Goal: Task Accomplishment & Management: Complete application form

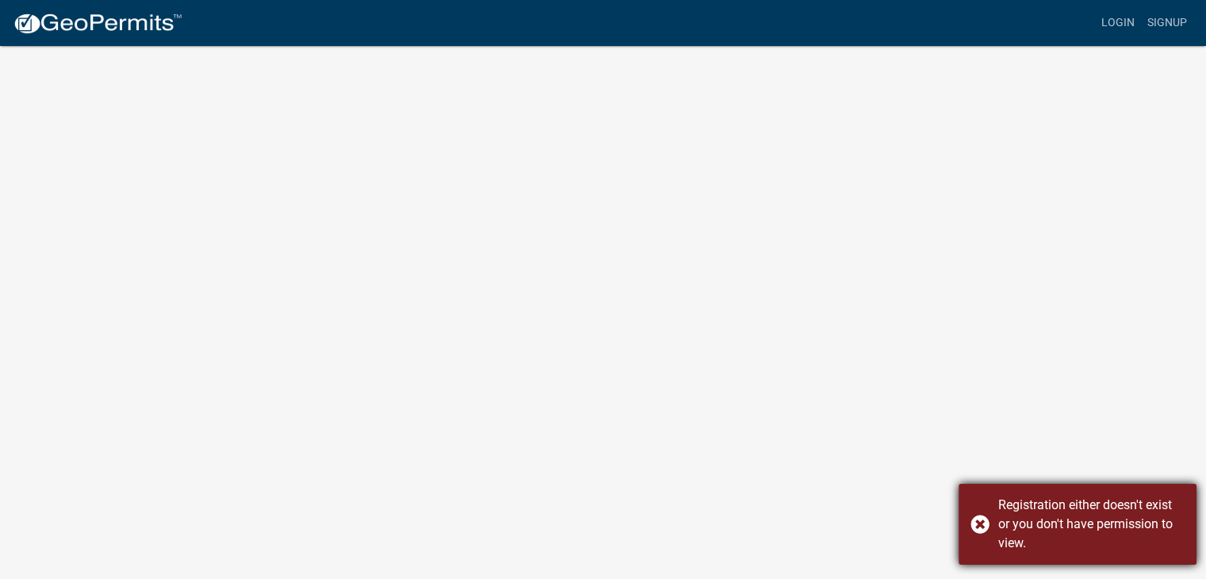
click at [985, 527] on div "Registration either doesn't exist or you don't have permission to view." at bounding box center [1077, 524] width 238 height 81
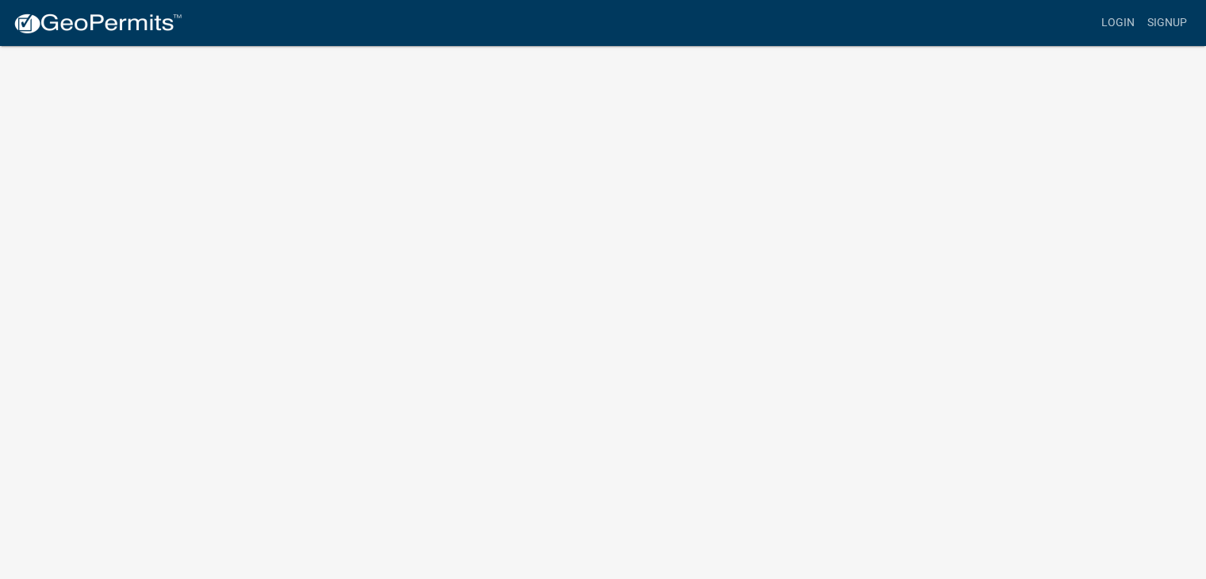
scroll to position [19, 0]
click at [1127, 24] on link "Login" at bounding box center [1118, 23] width 46 height 30
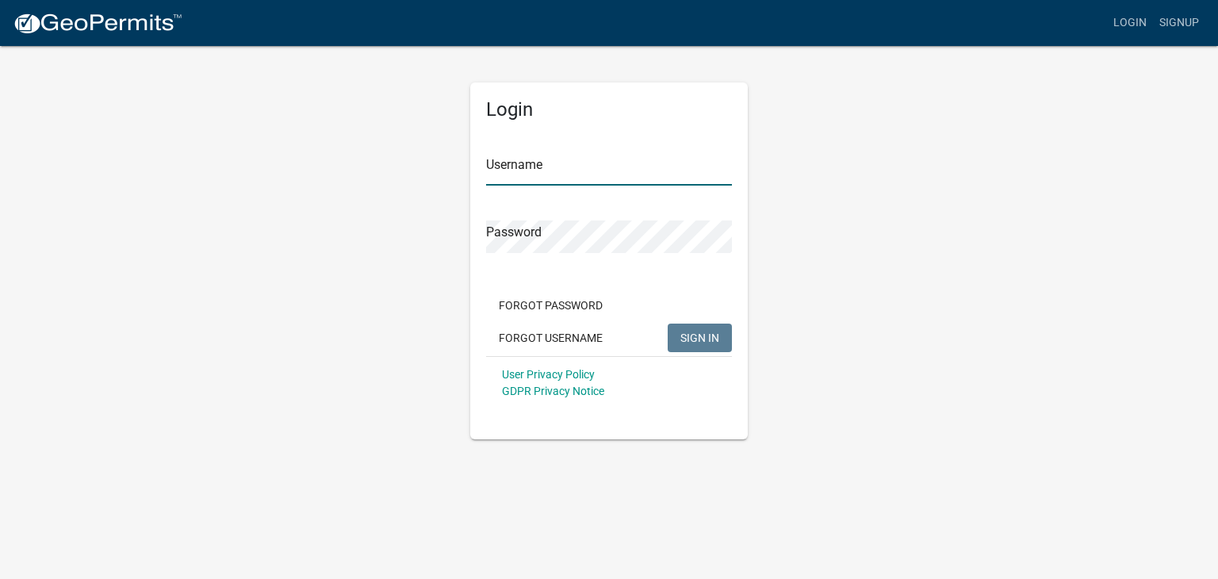
type input "Envirospark2025"
click at [698, 331] on span "SIGN IN" at bounding box center [699, 337] width 39 height 13
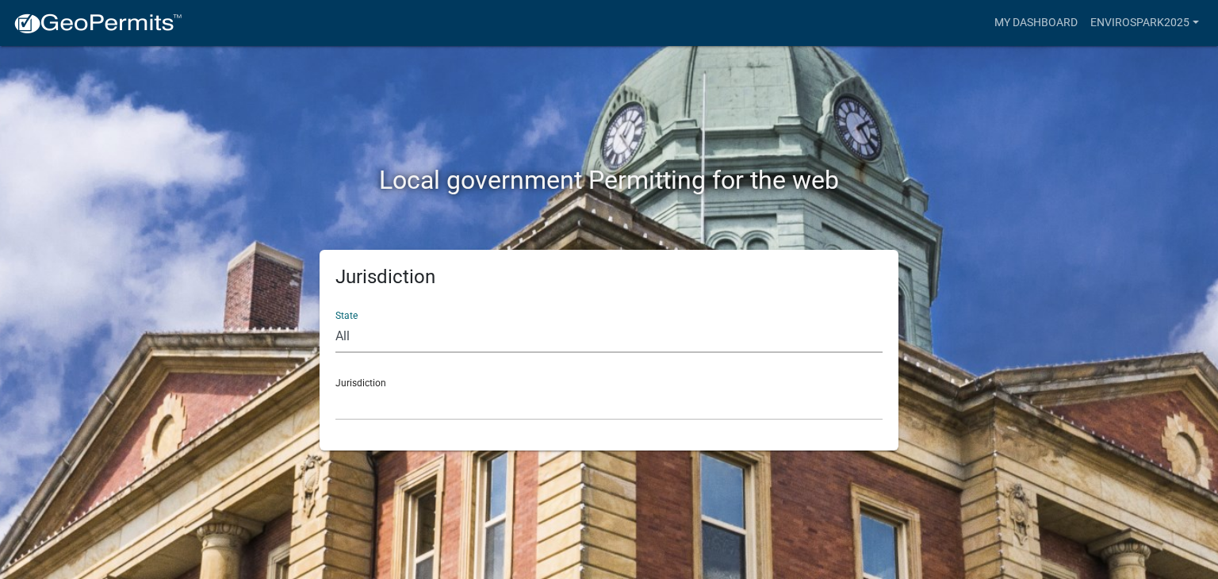
click at [351, 341] on select "All Colorado Georgia Indiana Iowa Kansas Minnesota Ohio South Carolina Wisconsin" at bounding box center [608, 336] width 547 height 33
select select "[US_STATE]"
click at [335, 320] on select "All Colorado Georgia Indiana Iowa Kansas Minnesota Ohio South Carolina Wisconsin" at bounding box center [608, 336] width 547 height 33
click at [387, 411] on select "Abbeville County, South Carolina Jasper County, South Carolina" at bounding box center [608, 404] width 547 height 33
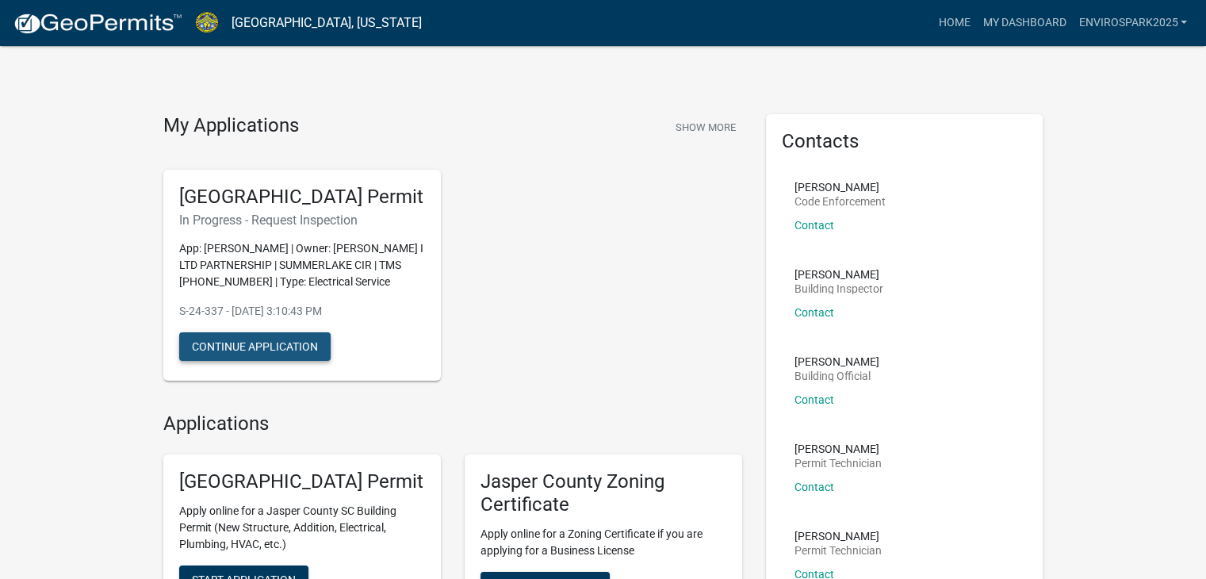
click at [262, 361] on button "Continue Application" at bounding box center [254, 346] width 151 height 29
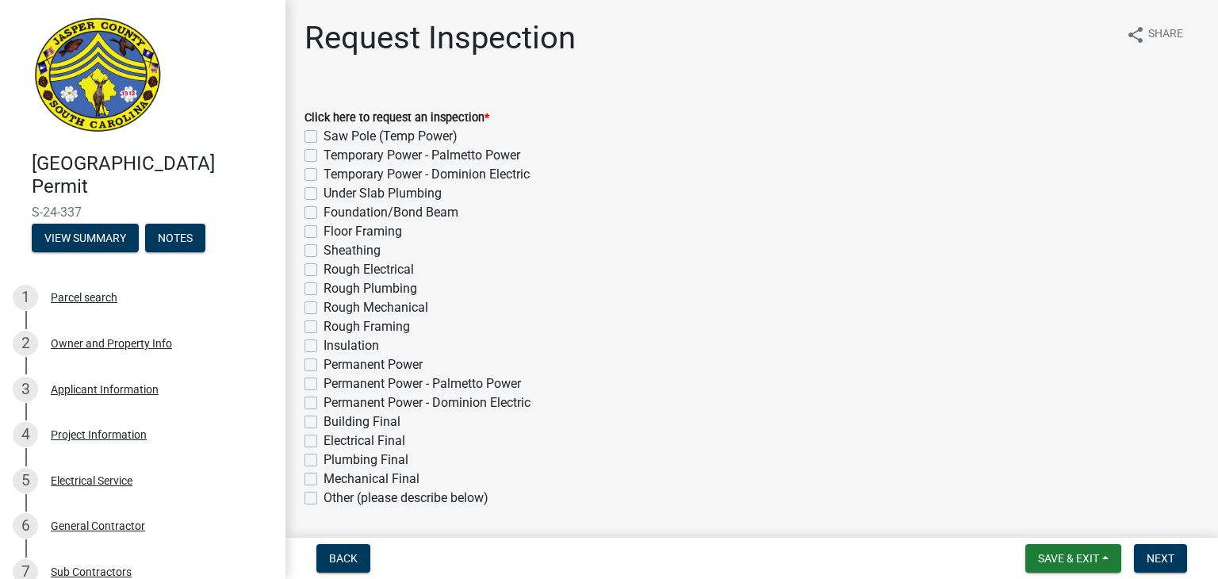
scroll to position [159, 0]
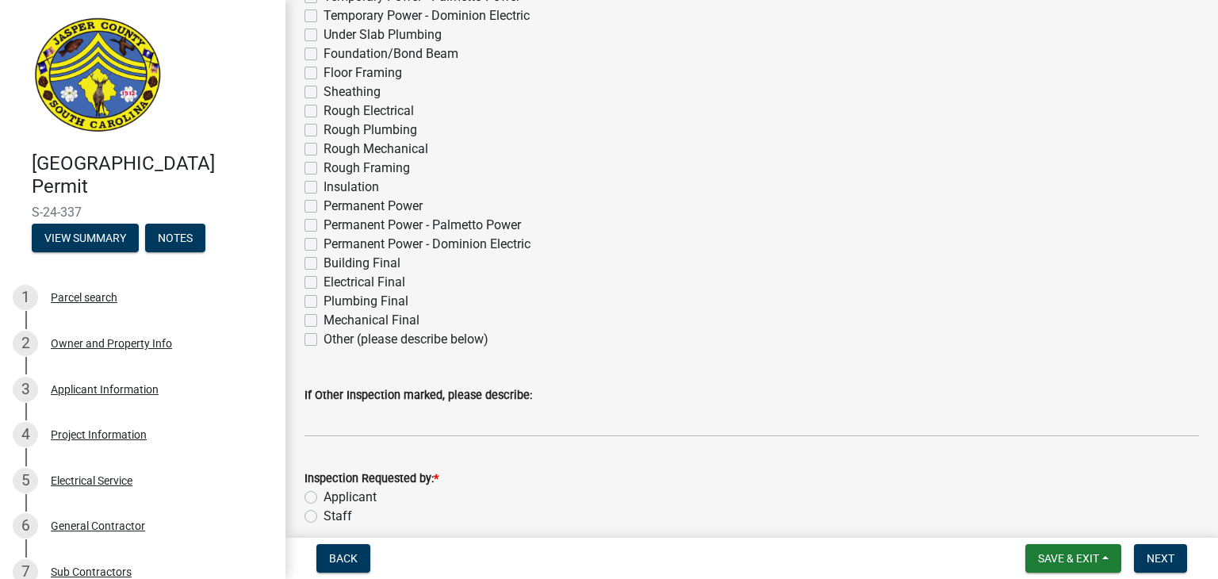
click at [323, 340] on label "Other (please describe below)" at bounding box center [405, 339] width 165 height 19
click at [323, 340] on input "Other (please describe below)" at bounding box center [328, 335] width 10 height 10
checkbox input "true"
checkbox input "false"
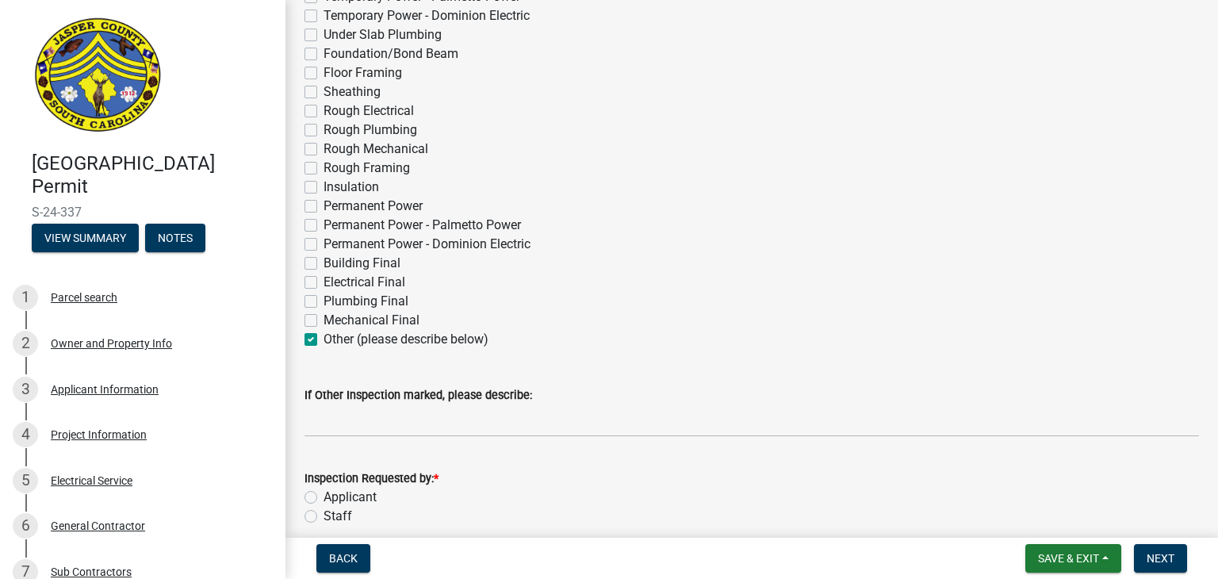
checkbox input "false"
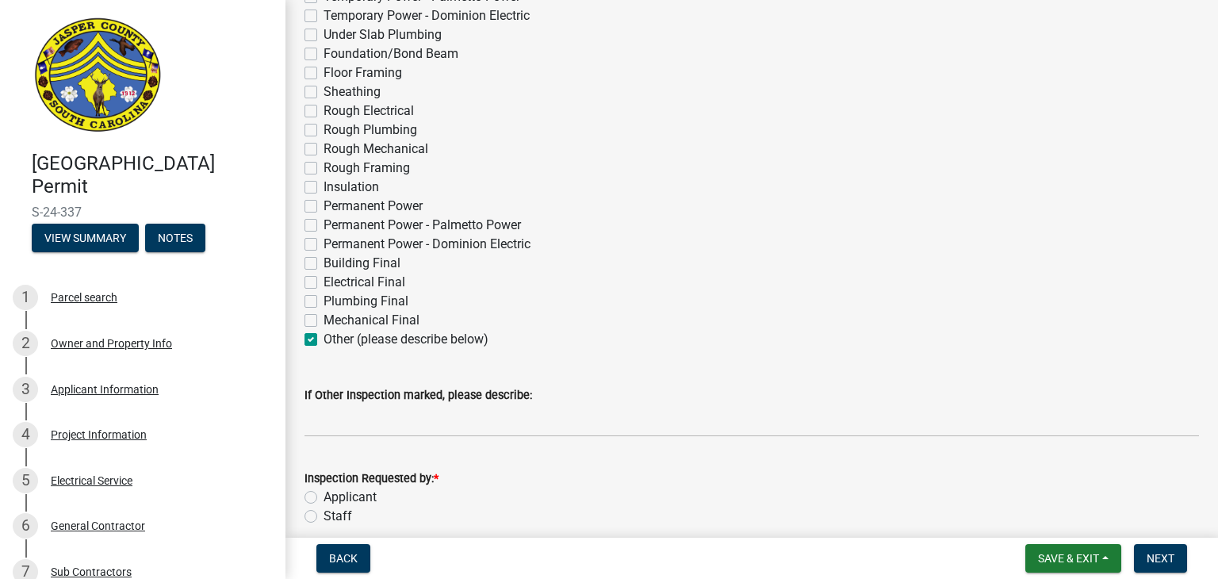
checkbox input "false"
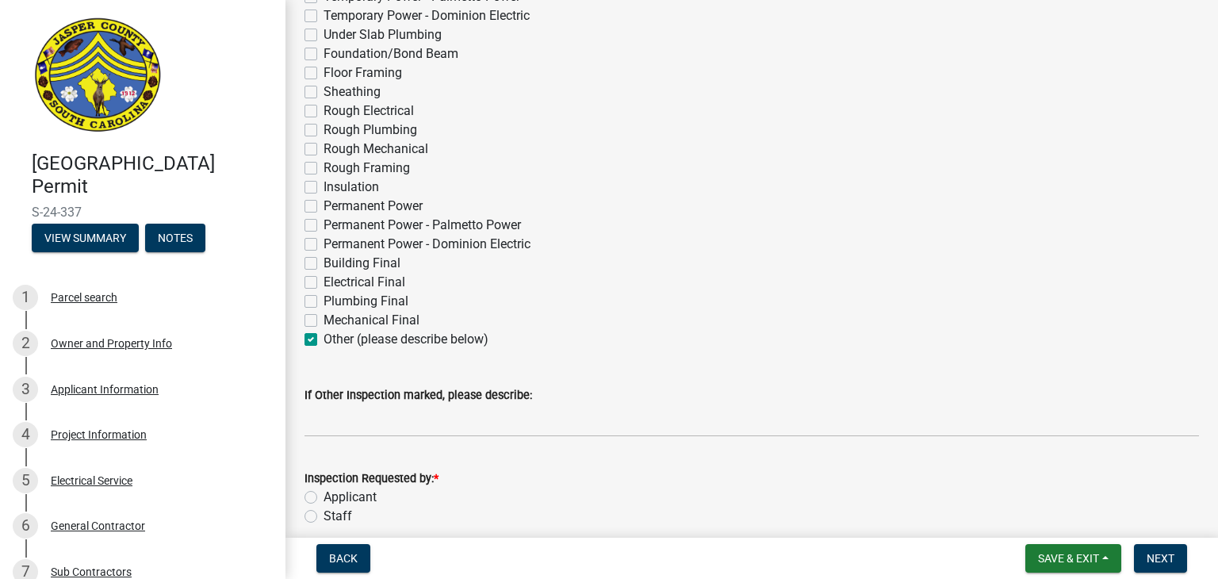
checkbox input "false"
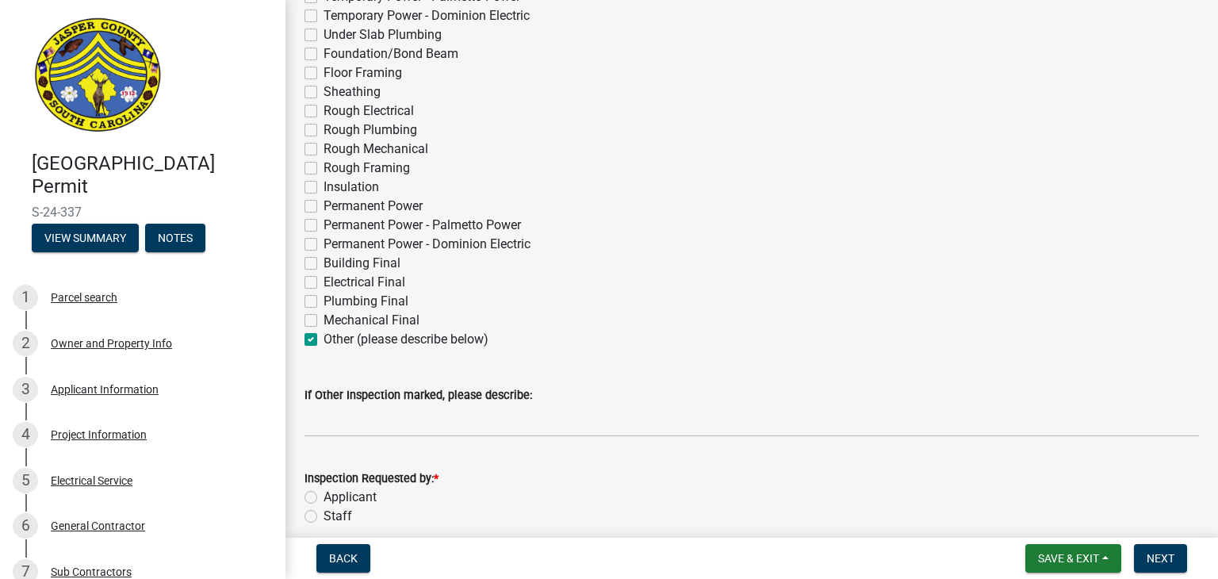
checkbox input "false"
checkbox input "true"
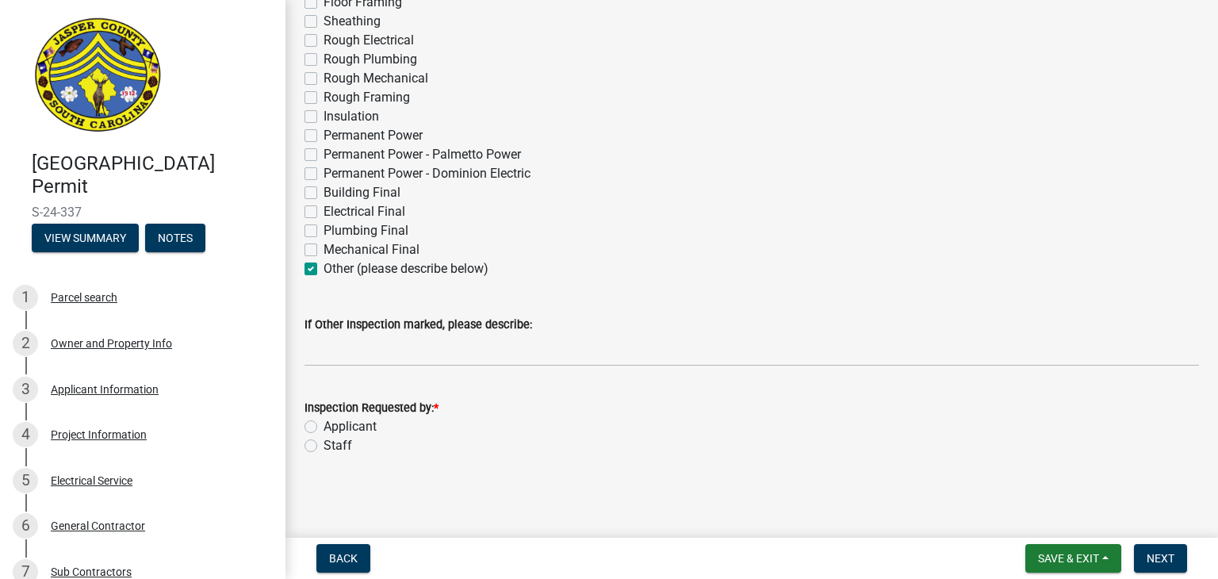
click at [323, 426] on label "Applicant" at bounding box center [349, 426] width 53 height 19
click at [323, 426] on input "Applicant" at bounding box center [328, 422] width 10 height 10
radio input "true"
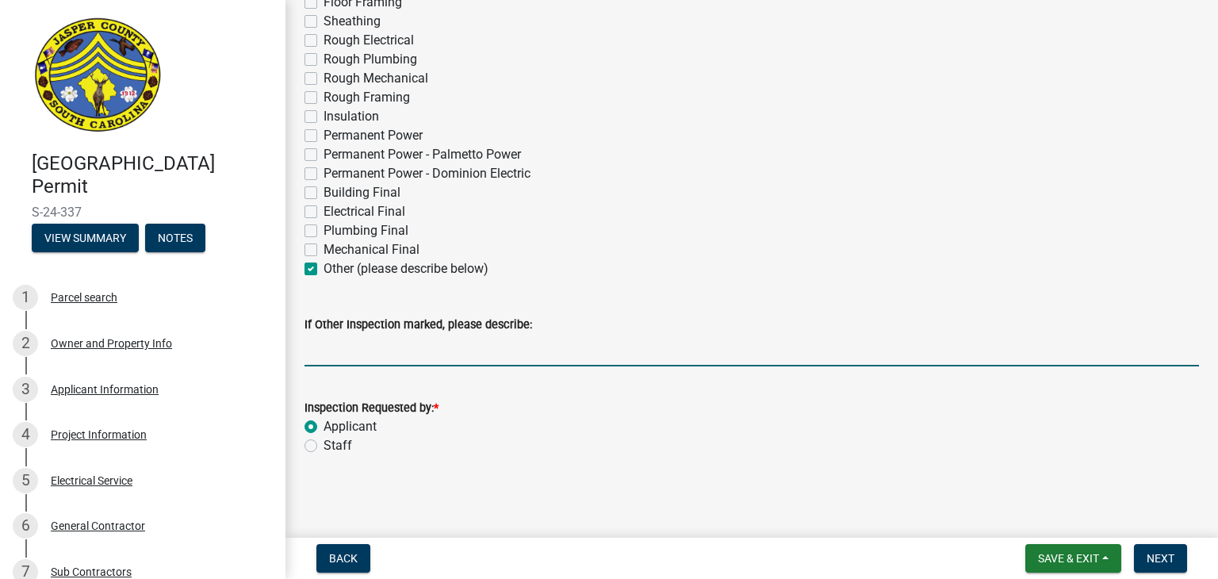
click at [523, 350] on input "If Other Inspection marked, please describe:" at bounding box center [751, 350] width 894 height 33
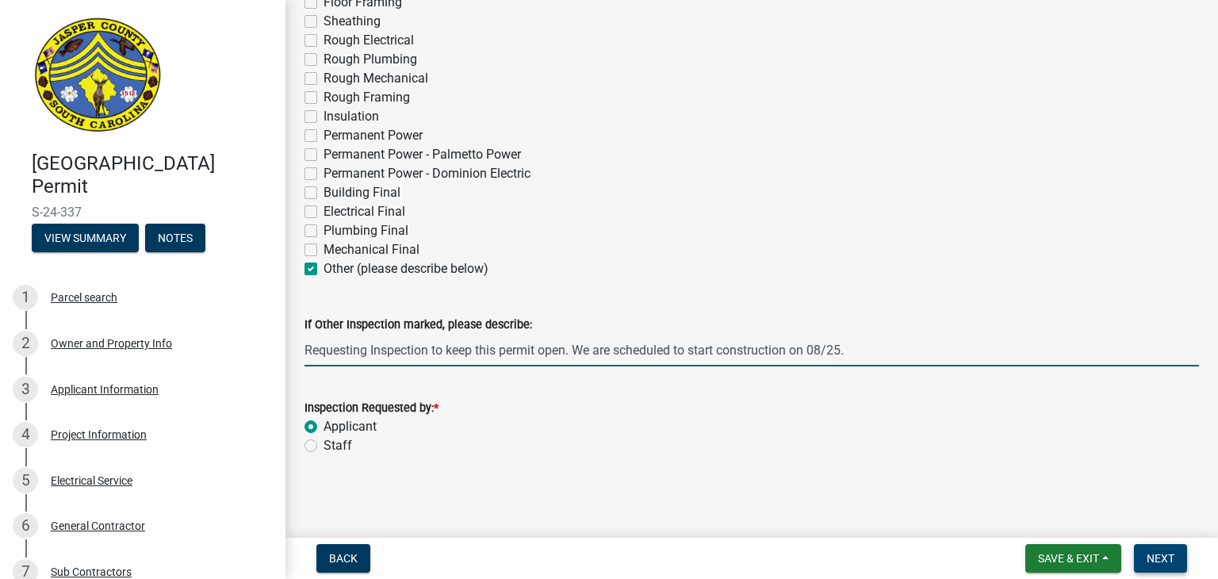
type input "Requesting Inspection to keep this permit open. We are scheduled to start const…"
click at [1162, 559] on span "Next" at bounding box center [1160, 558] width 28 height 13
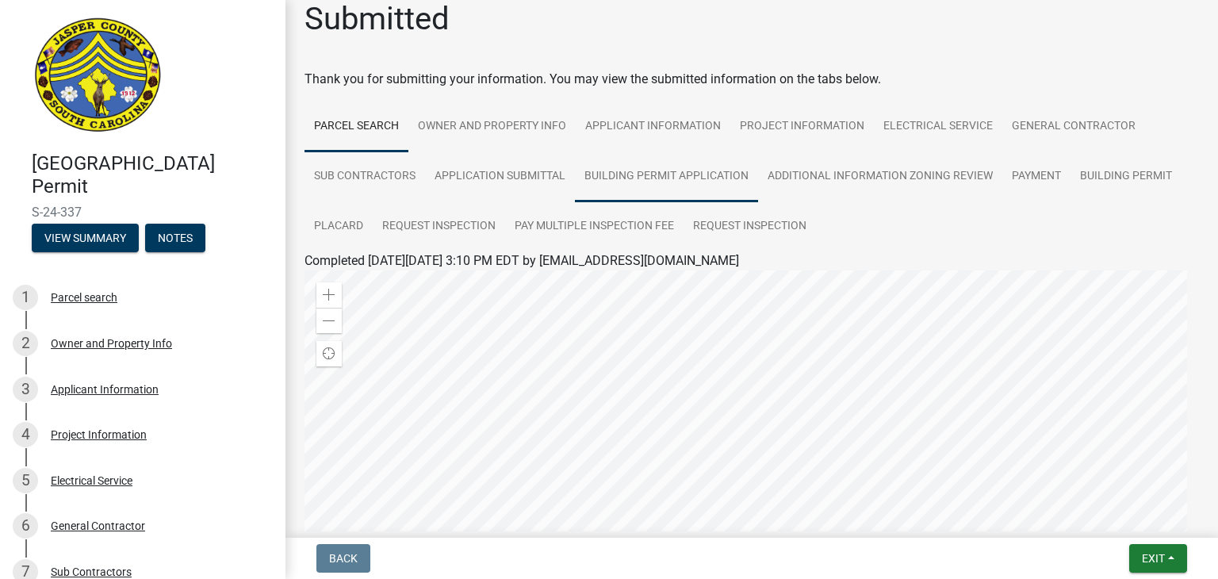
scroll to position [0, 0]
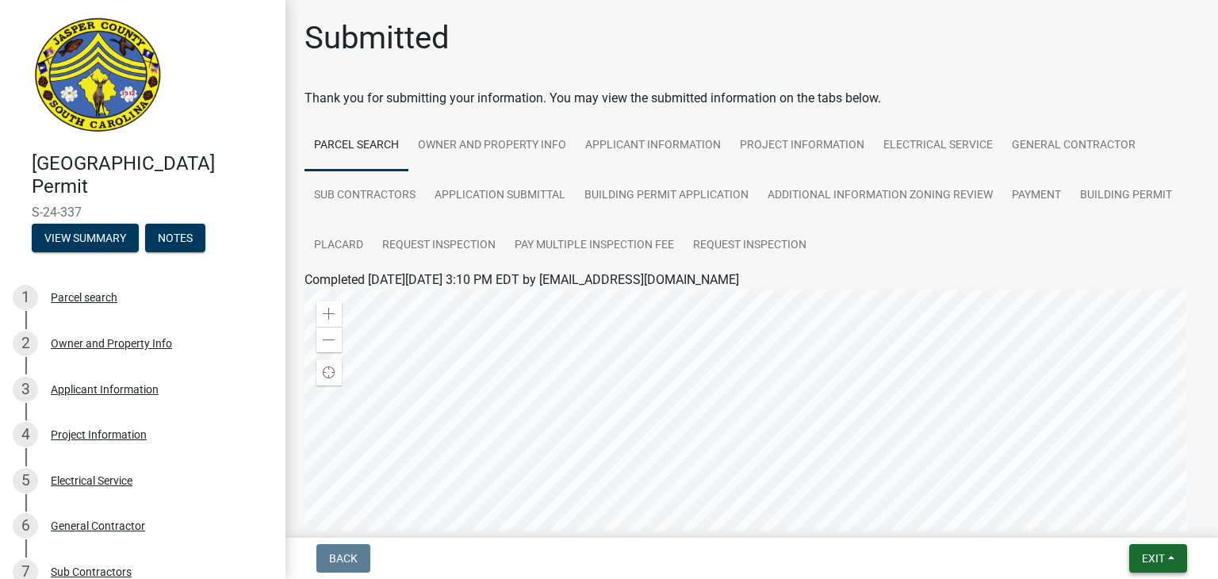
click at [1145, 549] on button "Exit" at bounding box center [1158, 558] width 58 height 29
click at [1105, 518] on button "Save & Exit" at bounding box center [1124, 517] width 127 height 38
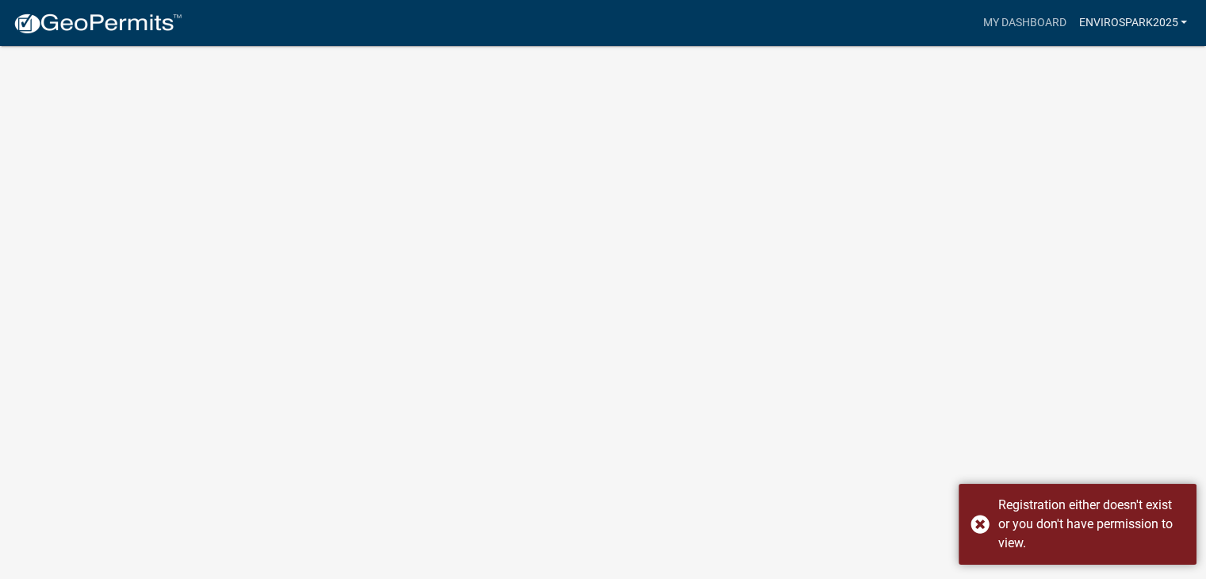
click at [1126, 28] on link "Envirospark2025" at bounding box center [1132, 23] width 121 height 30
click at [1124, 65] on link "Account" at bounding box center [1129, 65] width 127 height 38
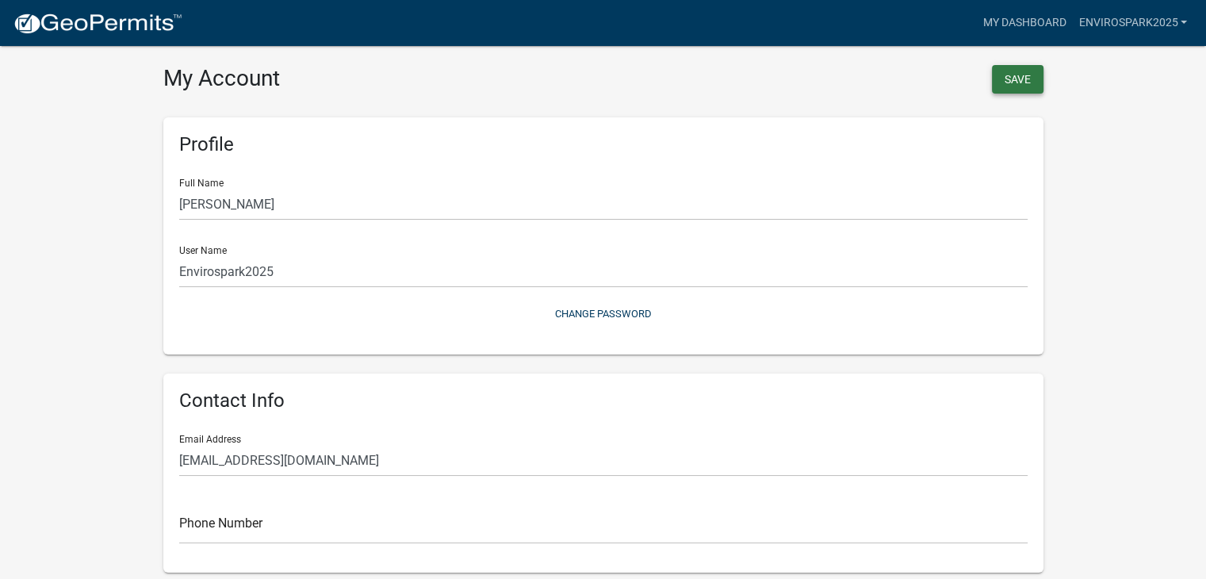
click at [1029, 82] on button "Save" at bounding box center [1018, 79] width 52 height 29
click at [1024, 20] on link "My Dashboard" at bounding box center [1024, 23] width 96 height 30
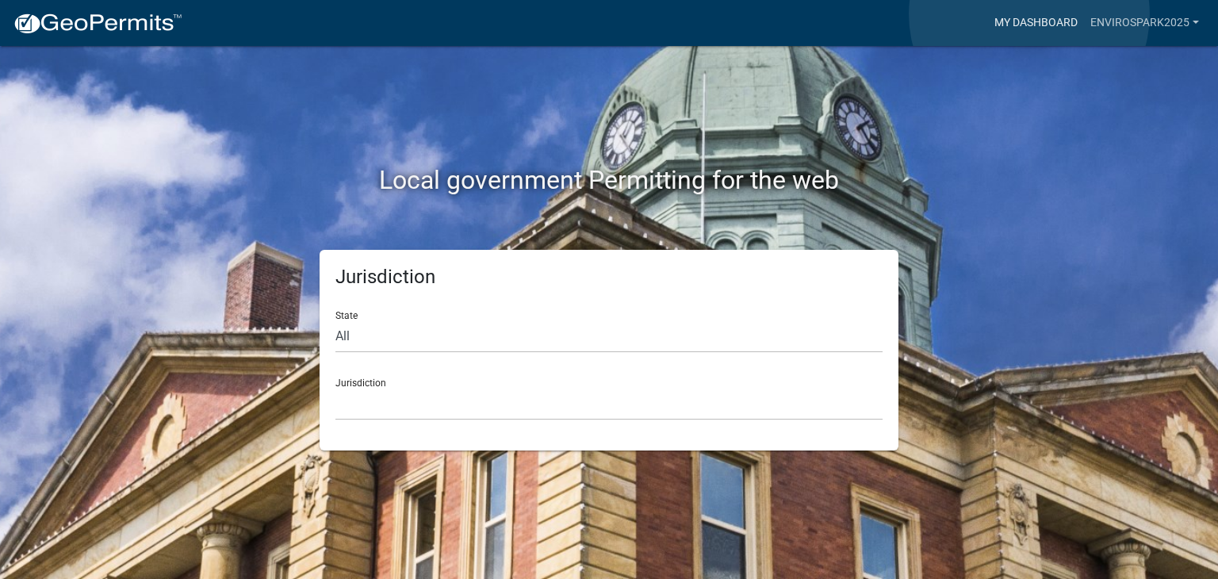
click at [1029, 14] on link "My Dashboard" at bounding box center [1036, 23] width 96 height 30
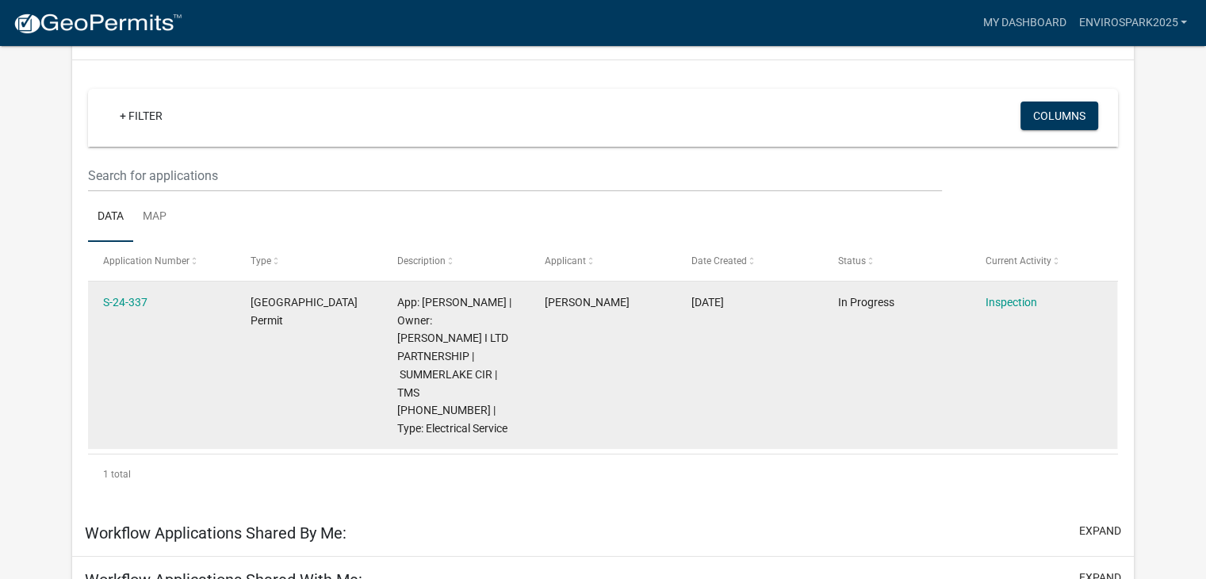
scroll to position [159, 0]
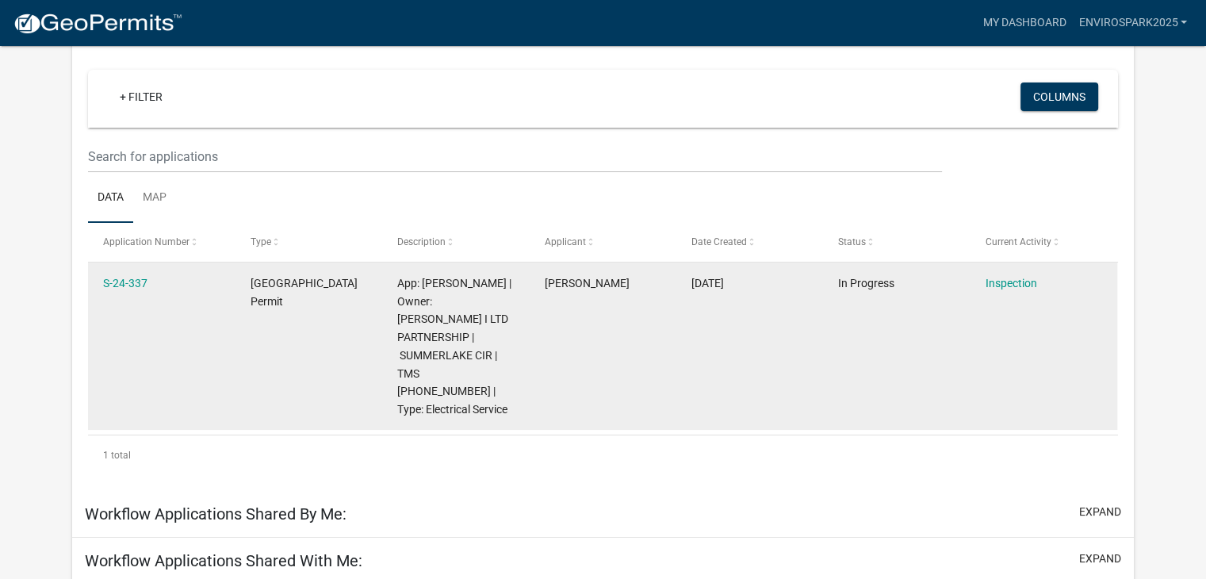
click at [369, 296] on datatable-body-cell "[GEOGRAPHIC_DATA] Permit" at bounding box center [308, 345] width 147 height 167
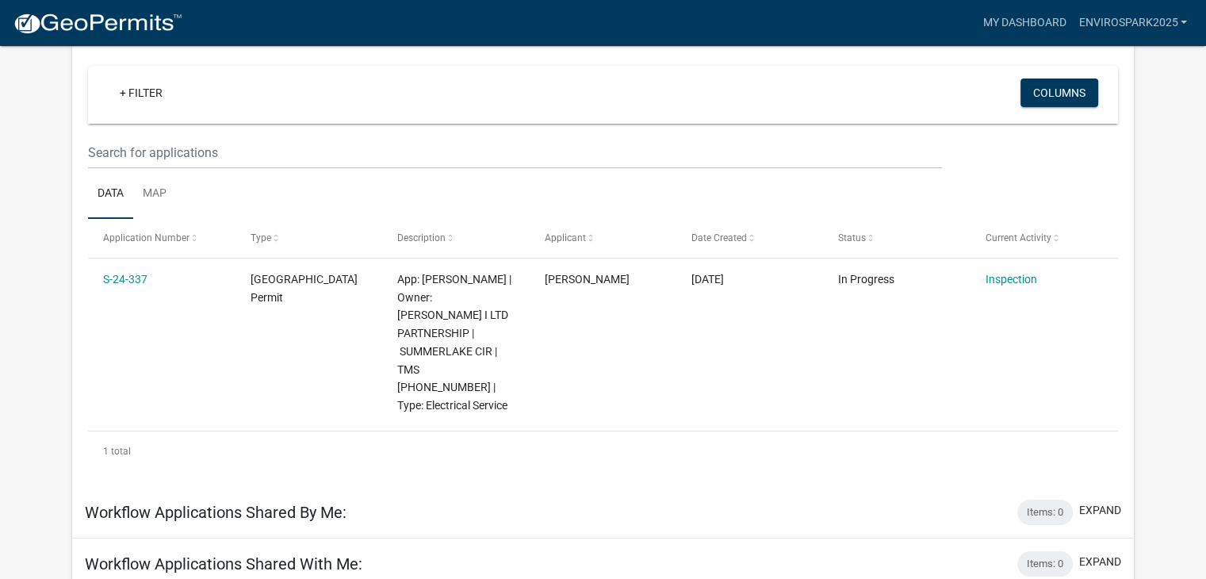
scroll to position [0, 0]
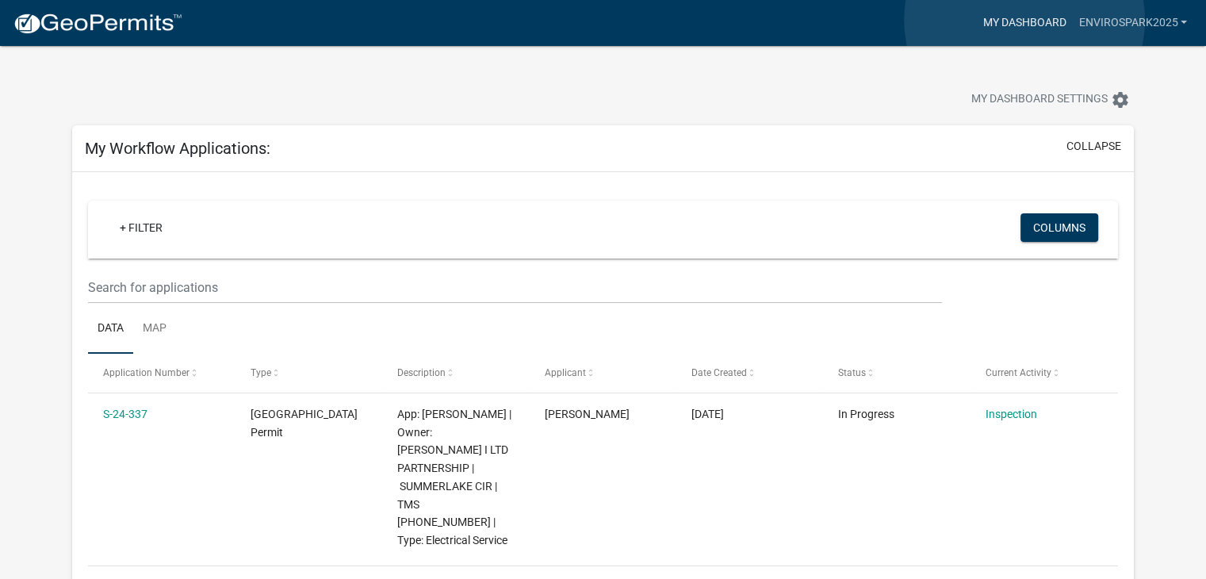
click at [1024, 20] on link "My Dashboard" at bounding box center [1024, 23] width 96 height 30
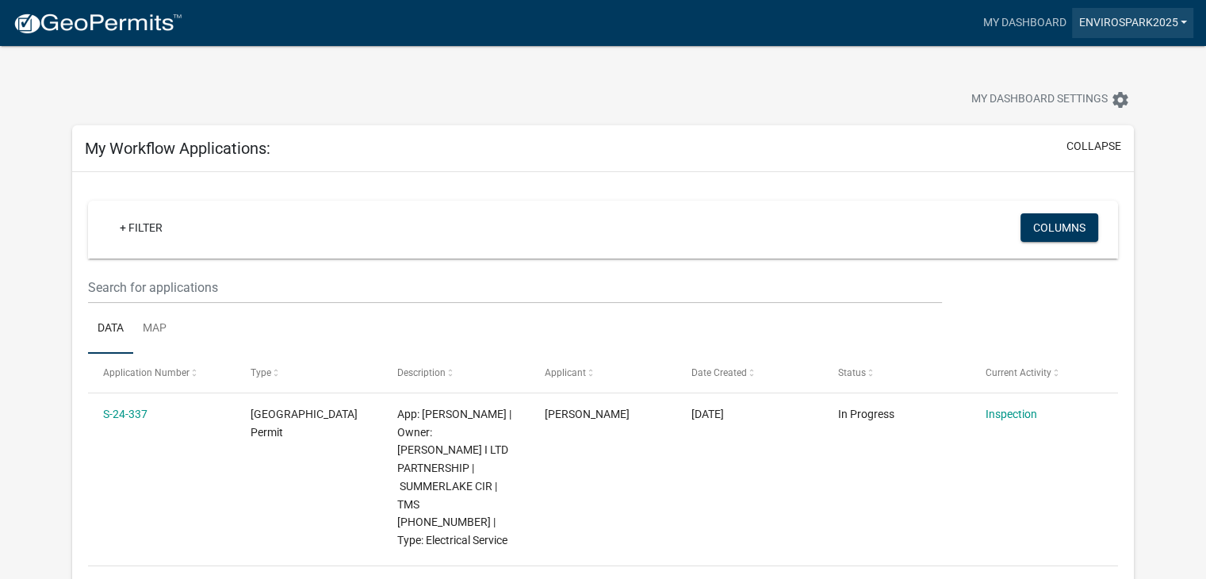
click at [1156, 13] on link "Envirospark2025" at bounding box center [1132, 23] width 121 height 30
click at [1112, 60] on link "Account" at bounding box center [1129, 65] width 127 height 38
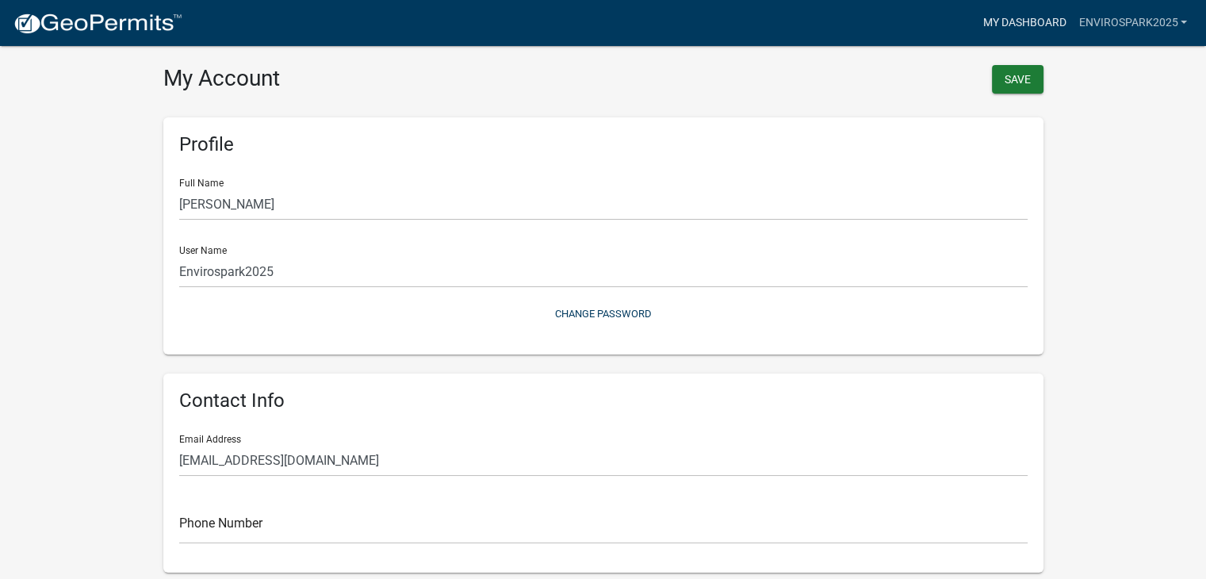
click at [1015, 29] on link "My Dashboard" at bounding box center [1024, 23] width 96 height 30
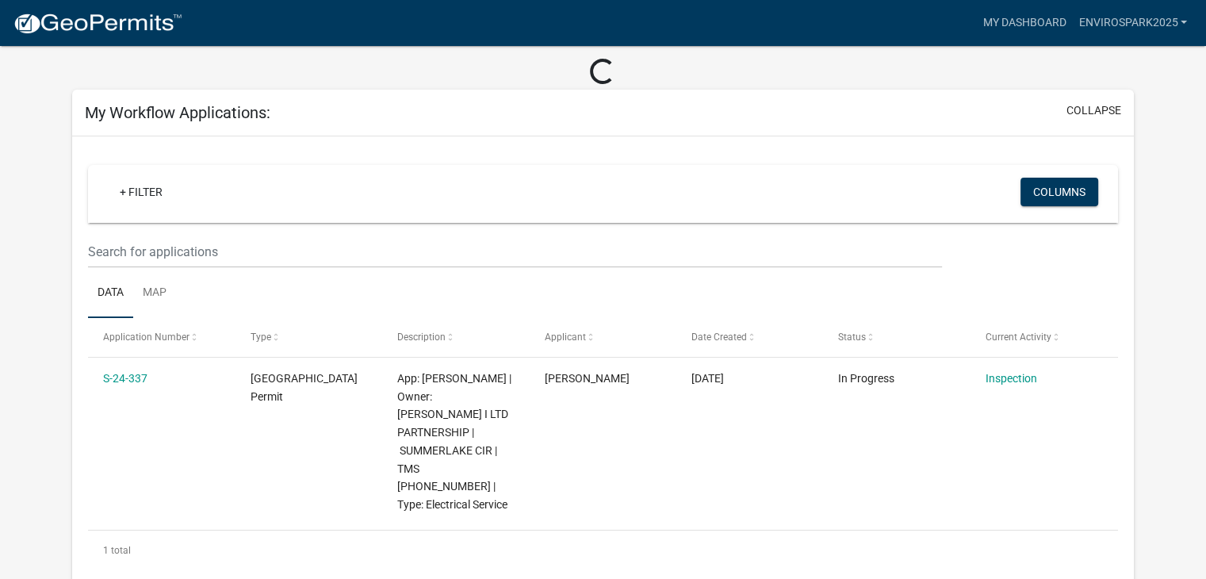
scroll to position [238, 0]
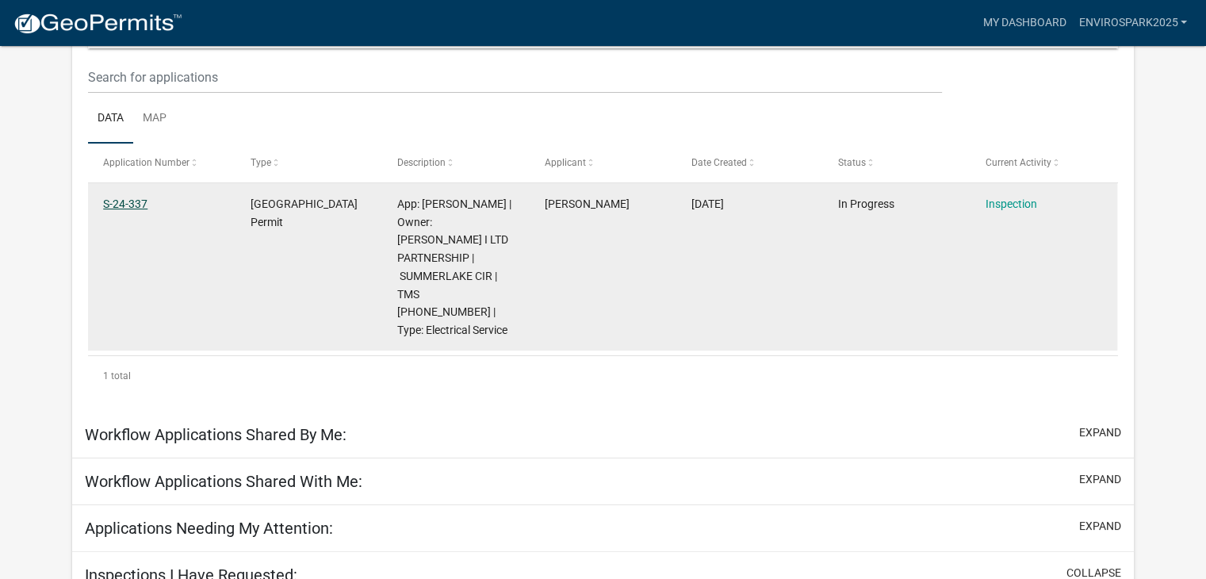
click at [128, 209] on link "S-24-337" at bounding box center [125, 203] width 44 height 13
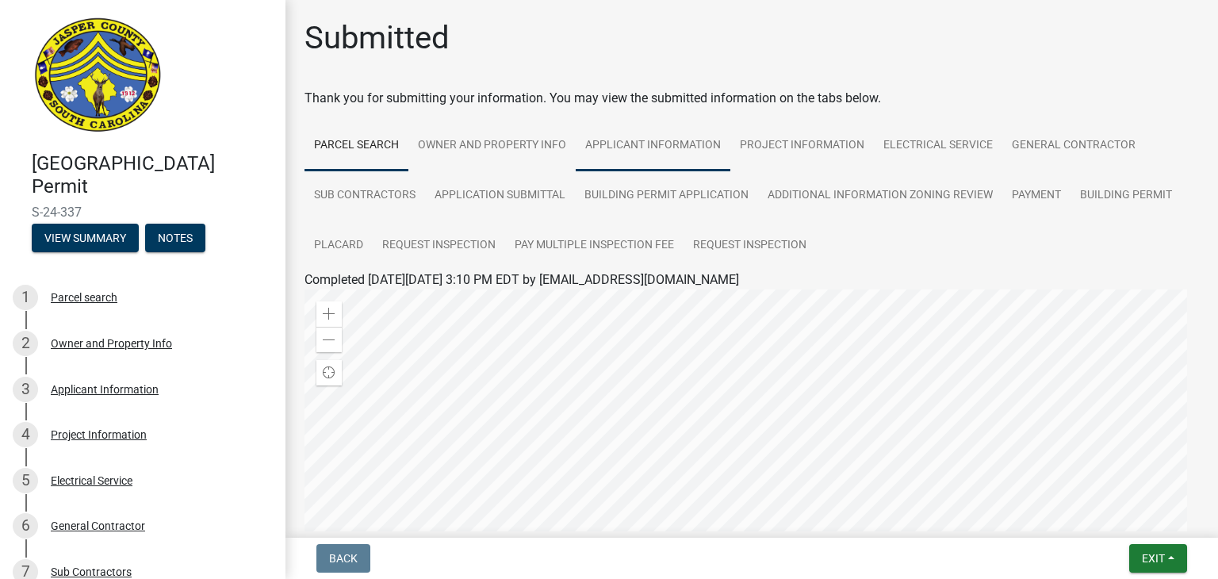
click at [672, 147] on link "Applicant Information" at bounding box center [653, 146] width 155 height 51
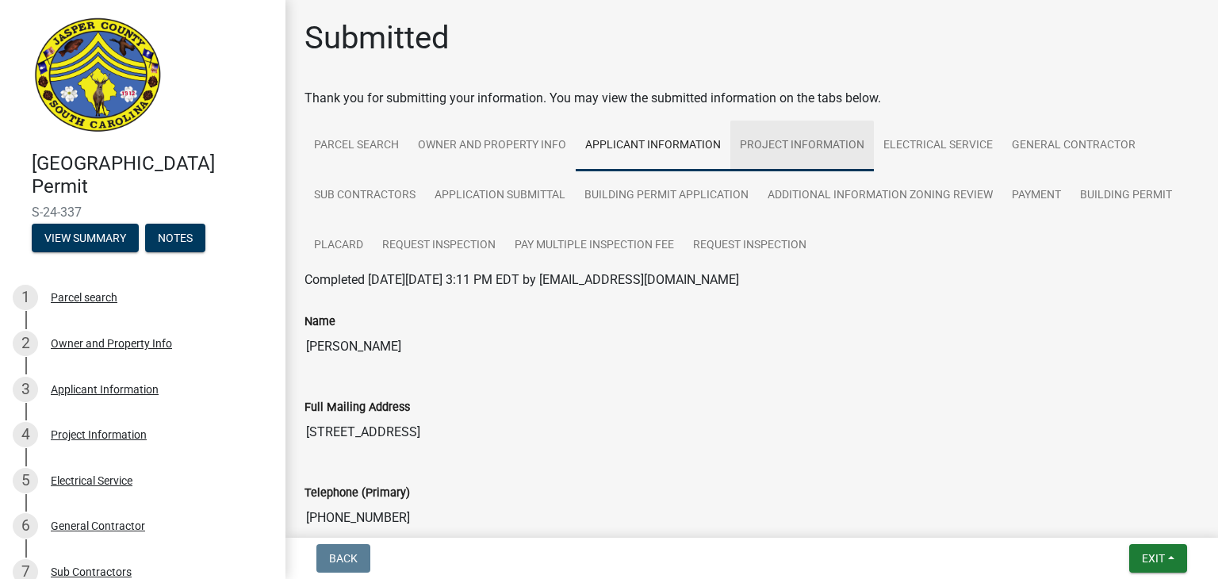
click at [786, 141] on link "Project Information" at bounding box center [801, 146] width 143 height 51
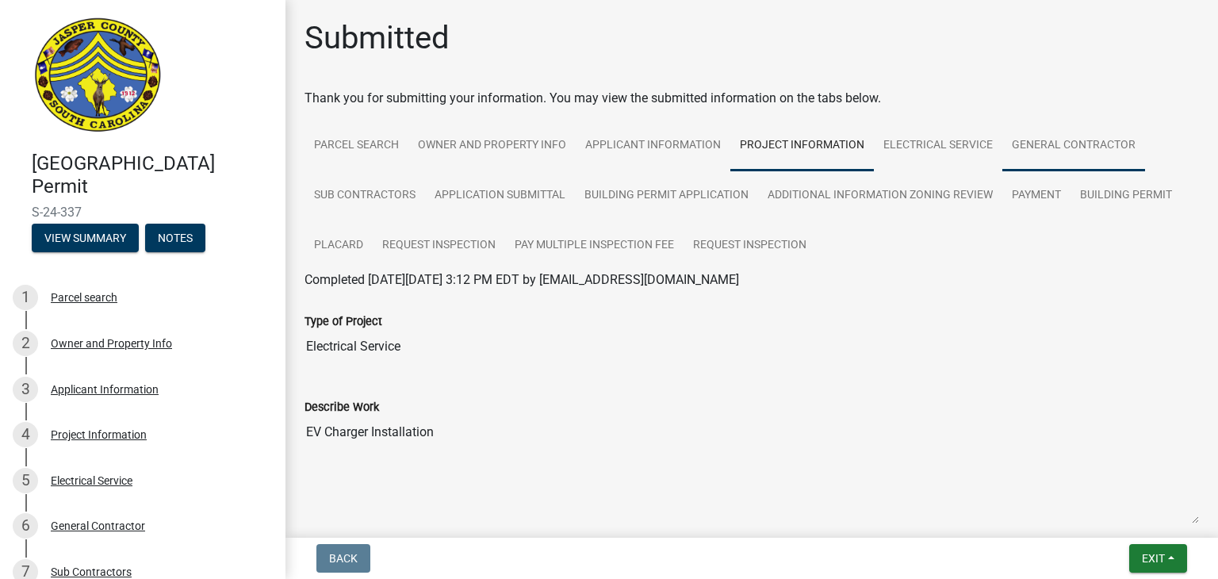
click at [1055, 141] on link "General Contractor" at bounding box center [1073, 146] width 143 height 51
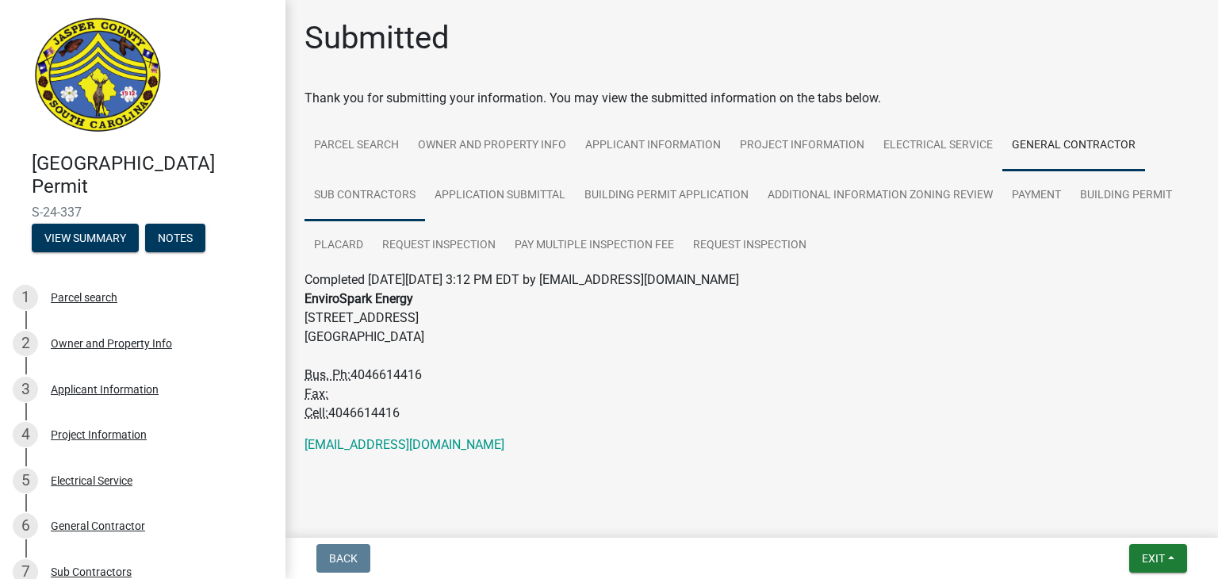
drag, startPoint x: 364, startPoint y: 201, endPoint x: 372, endPoint y: 197, distance: 8.5
click at [365, 200] on link "Sub Contractors" at bounding box center [364, 195] width 121 height 51
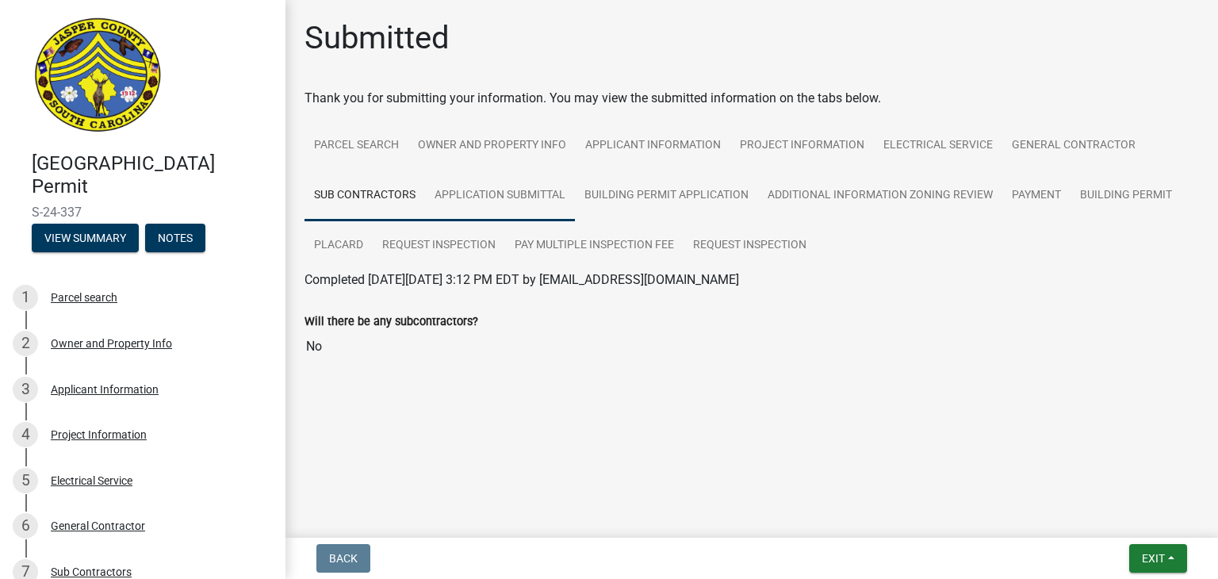
click at [483, 193] on link "Application Submittal" at bounding box center [500, 195] width 150 height 51
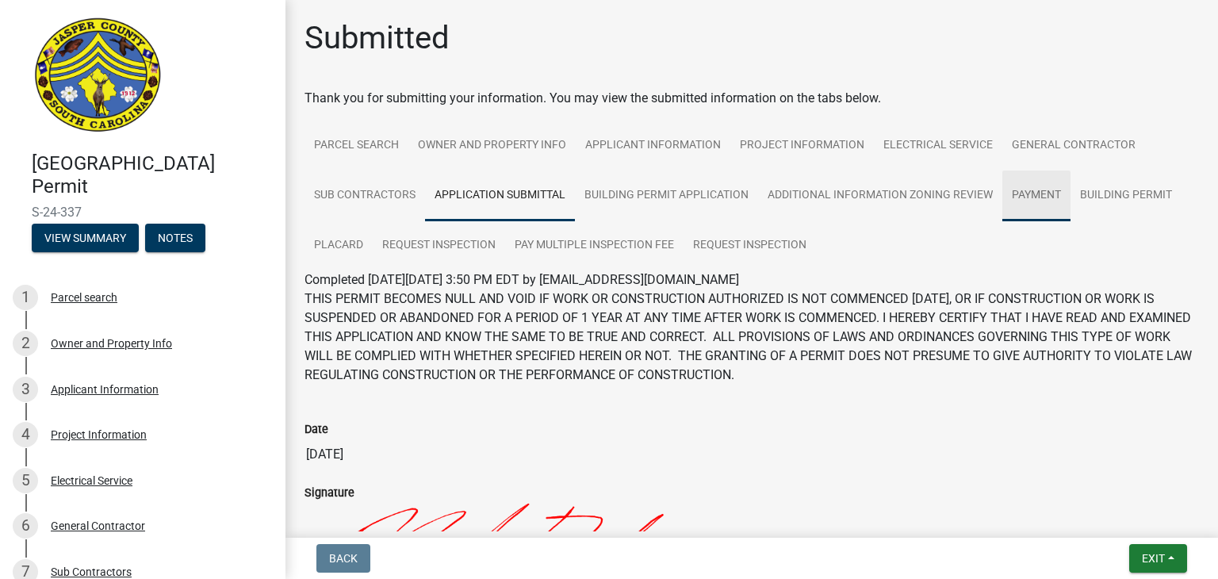
click at [1035, 189] on link "Payment" at bounding box center [1036, 195] width 68 height 51
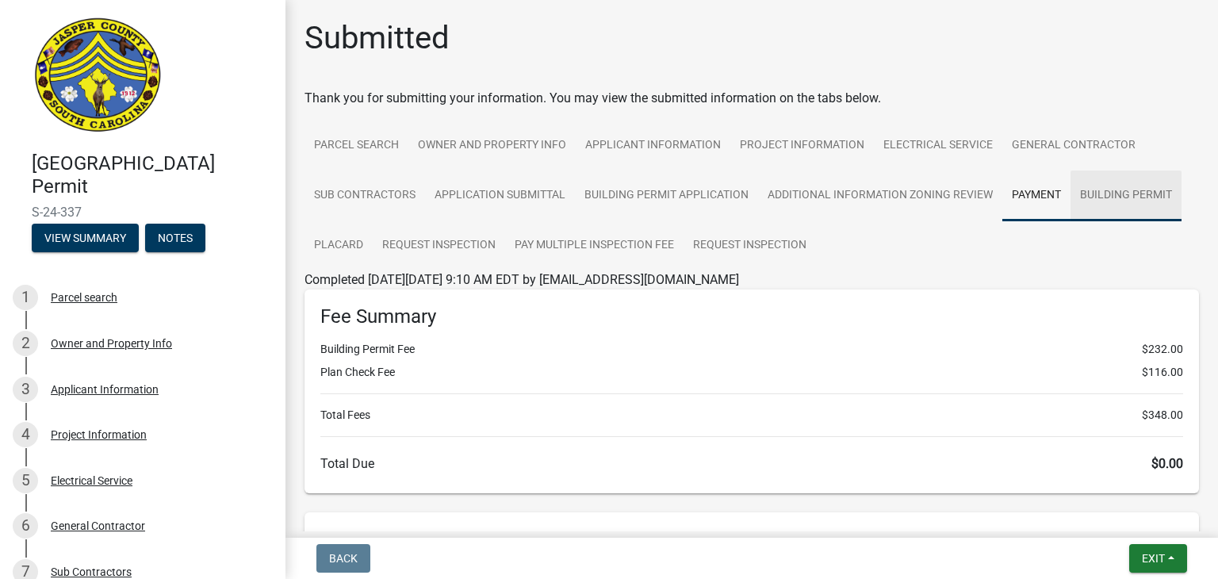
click at [1116, 199] on link "Building Permit" at bounding box center [1125, 195] width 111 height 51
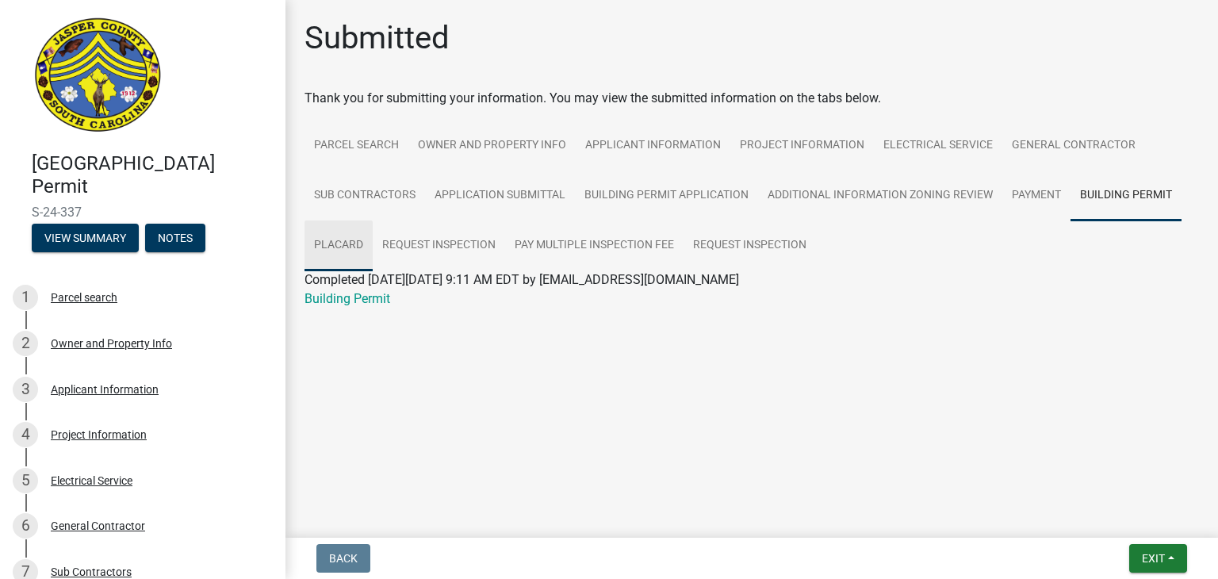
click at [339, 251] on link "Placard" at bounding box center [338, 245] width 68 height 51
click at [333, 297] on link "Placard" at bounding box center [325, 298] width 43 height 15
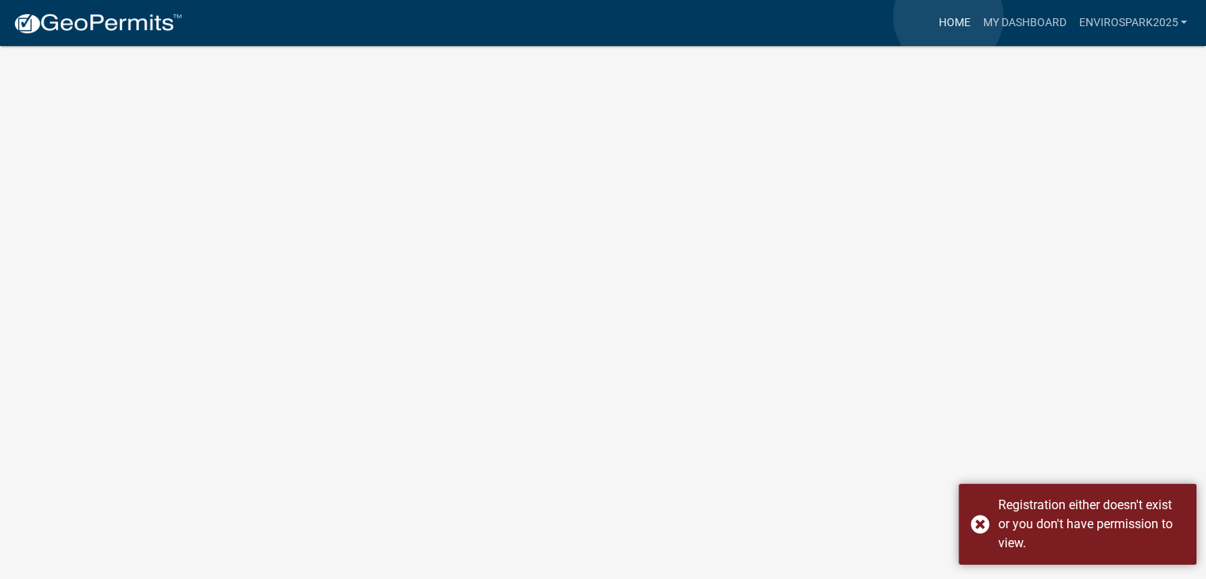
click at [948, 17] on link "Home" at bounding box center [954, 23] width 44 height 30
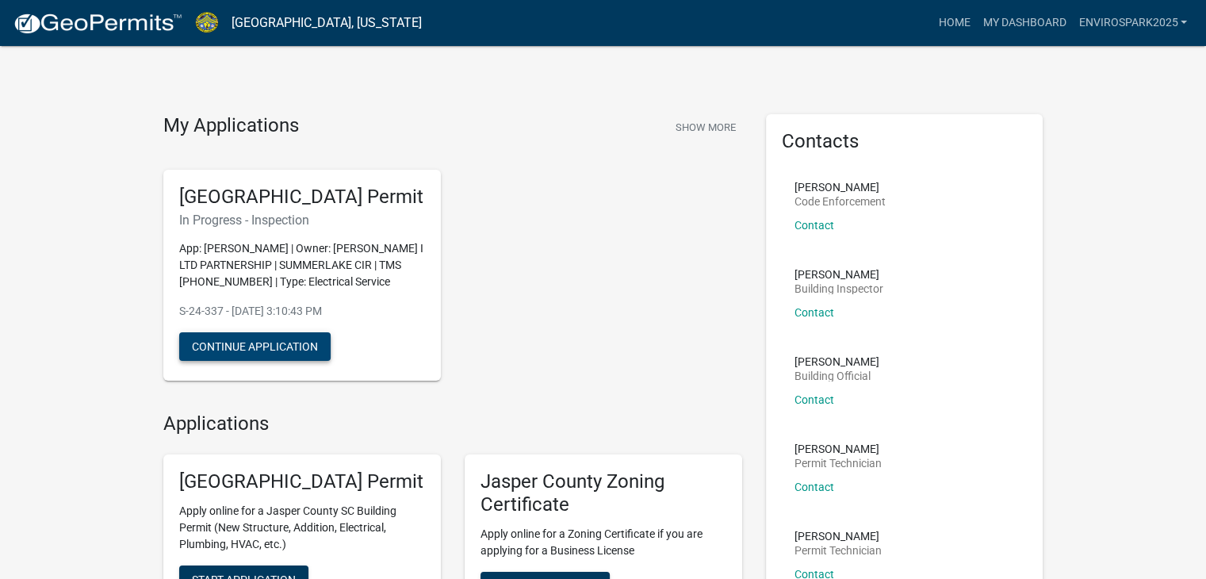
click at [269, 361] on button "Continue Application" at bounding box center [254, 346] width 151 height 29
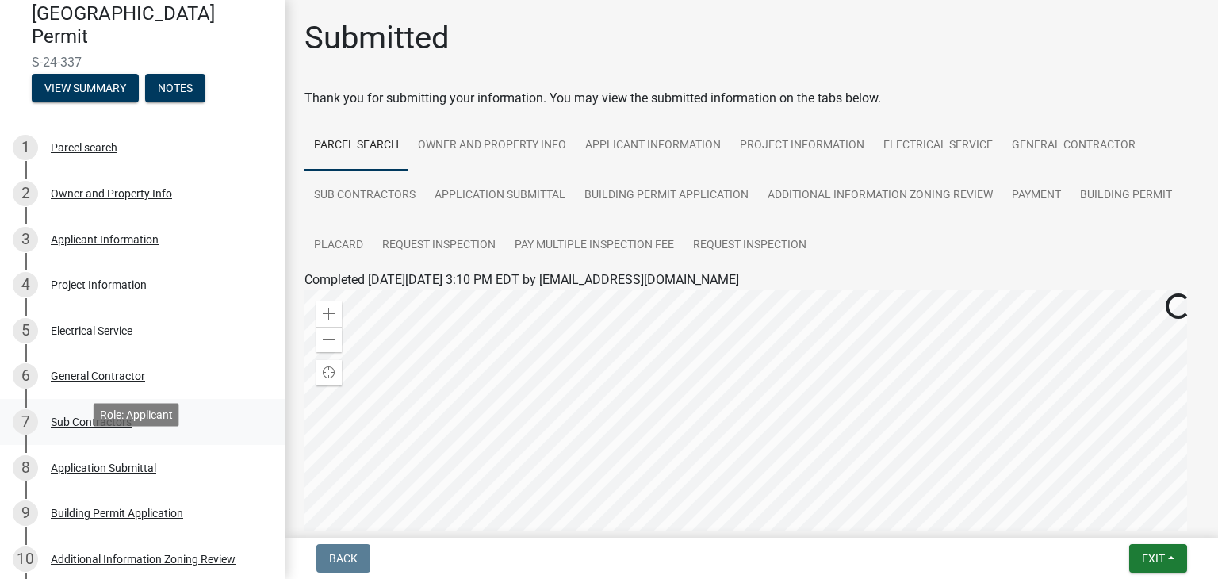
scroll to position [159, 0]
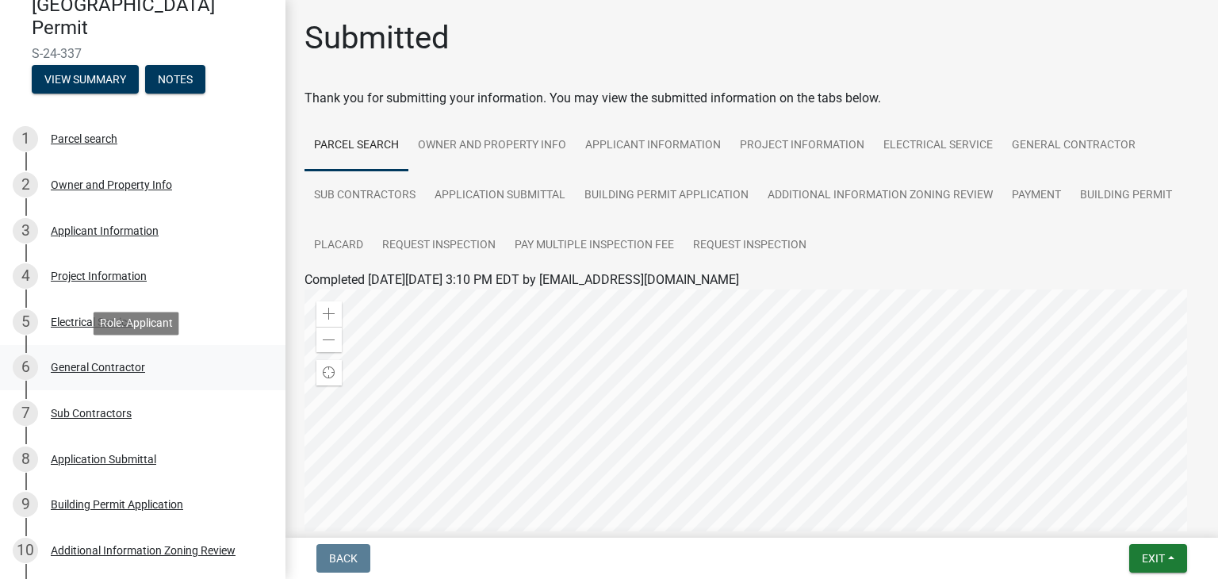
click at [83, 364] on div "General Contractor" at bounding box center [98, 367] width 94 height 11
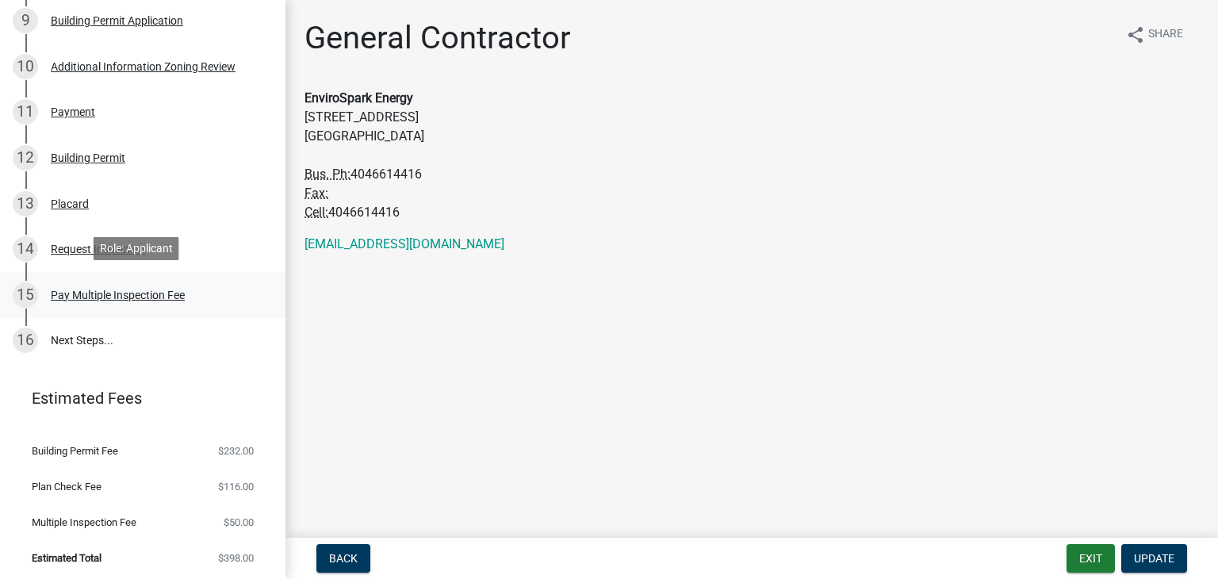
scroll to position [645, 0]
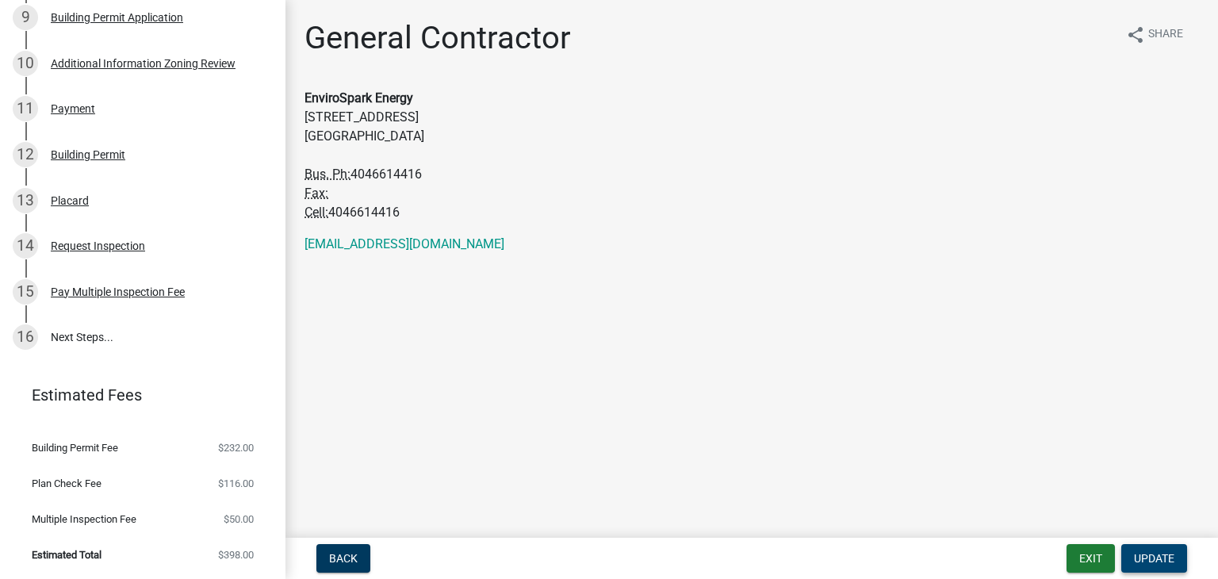
click at [1150, 553] on span "Update" at bounding box center [1154, 558] width 40 height 13
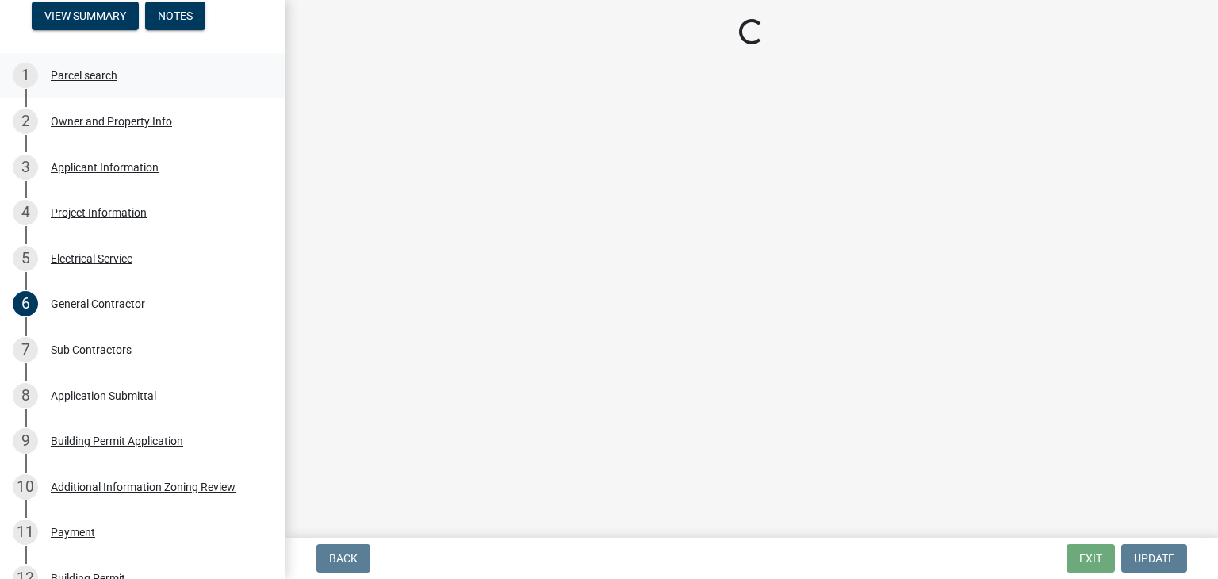
scroll to position [170, 0]
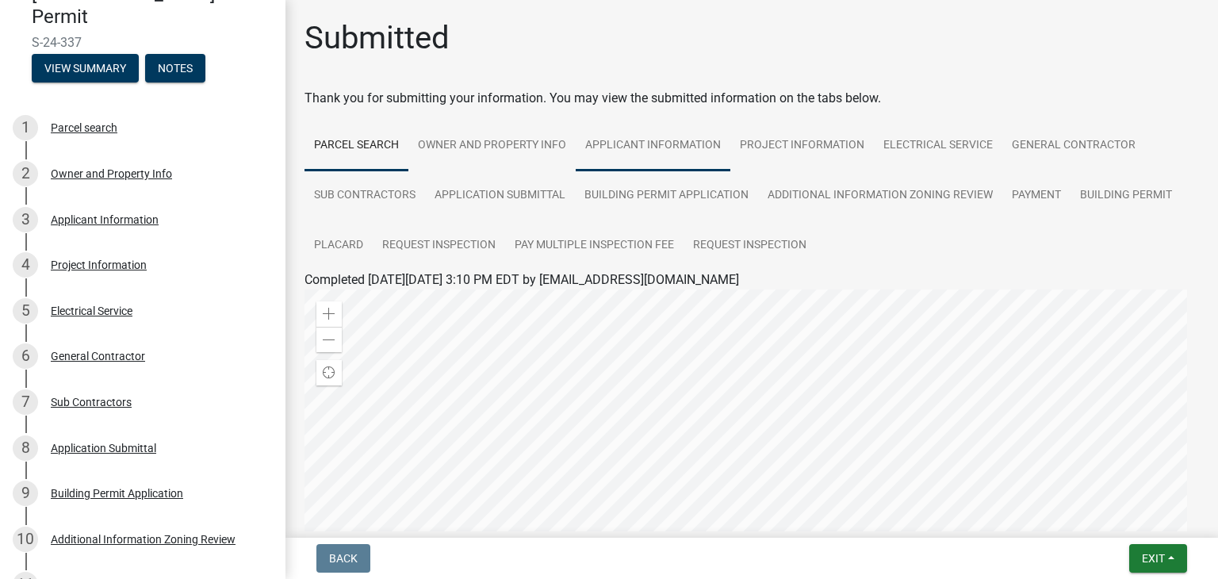
click at [650, 147] on link "Applicant Information" at bounding box center [653, 146] width 155 height 51
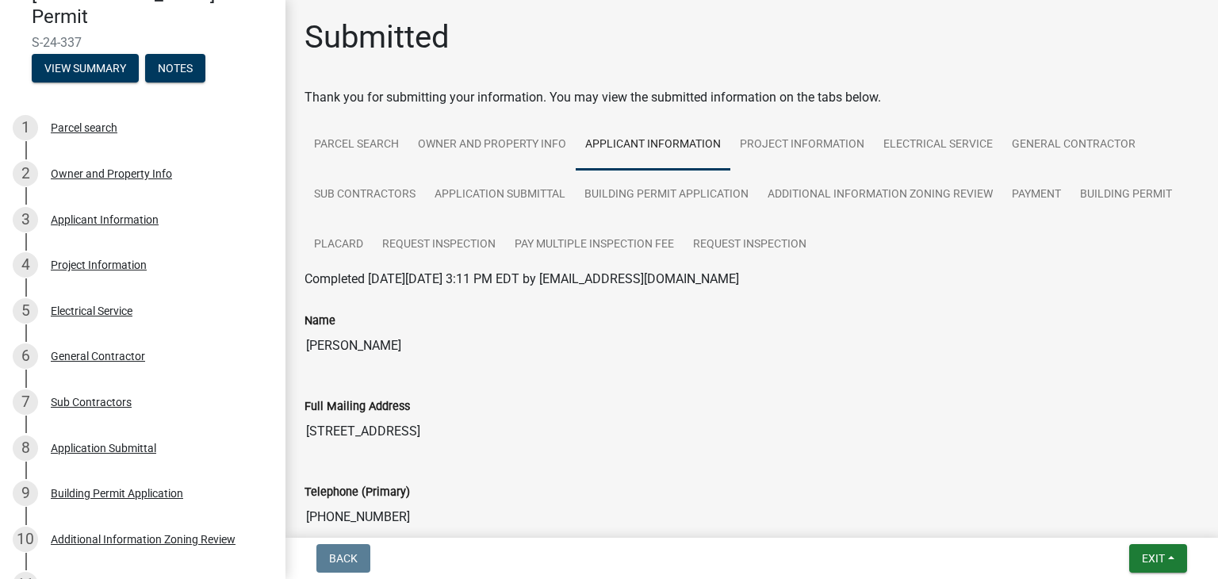
scroll to position [0, 0]
click at [825, 147] on link "Project Information" at bounding box center [801, 146] width 143 height 51
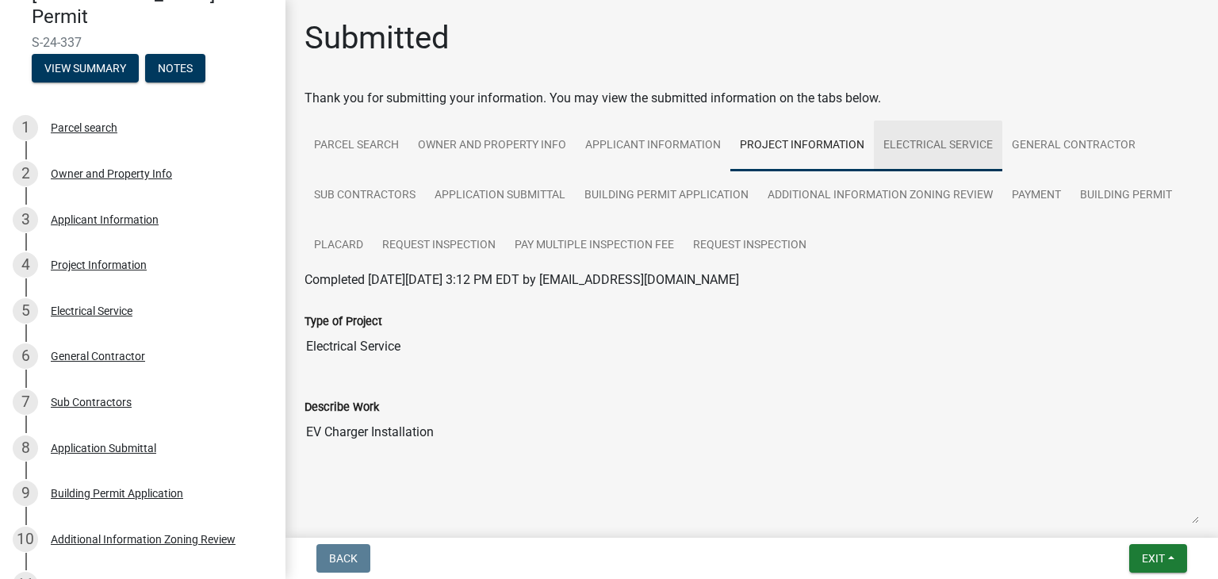
click at [933, 143] on link "Electrical Service" at bounding box center [938, 146] width 128 height 51
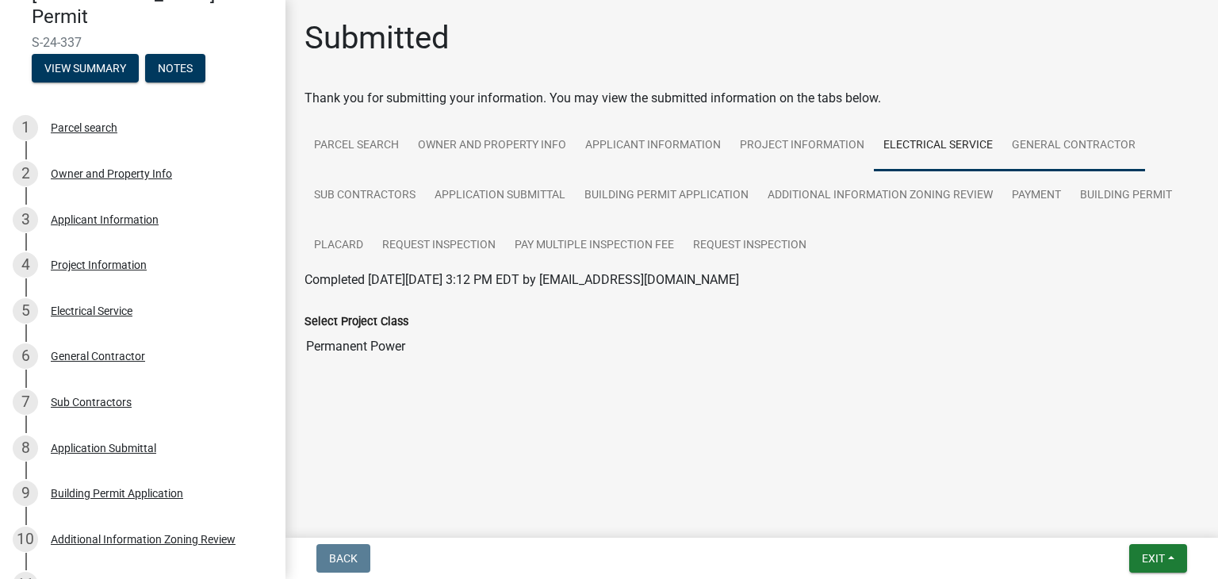
click at [1066, 141] on link "General Contractor" at bounding box center [1073, 146] width 143 height 51
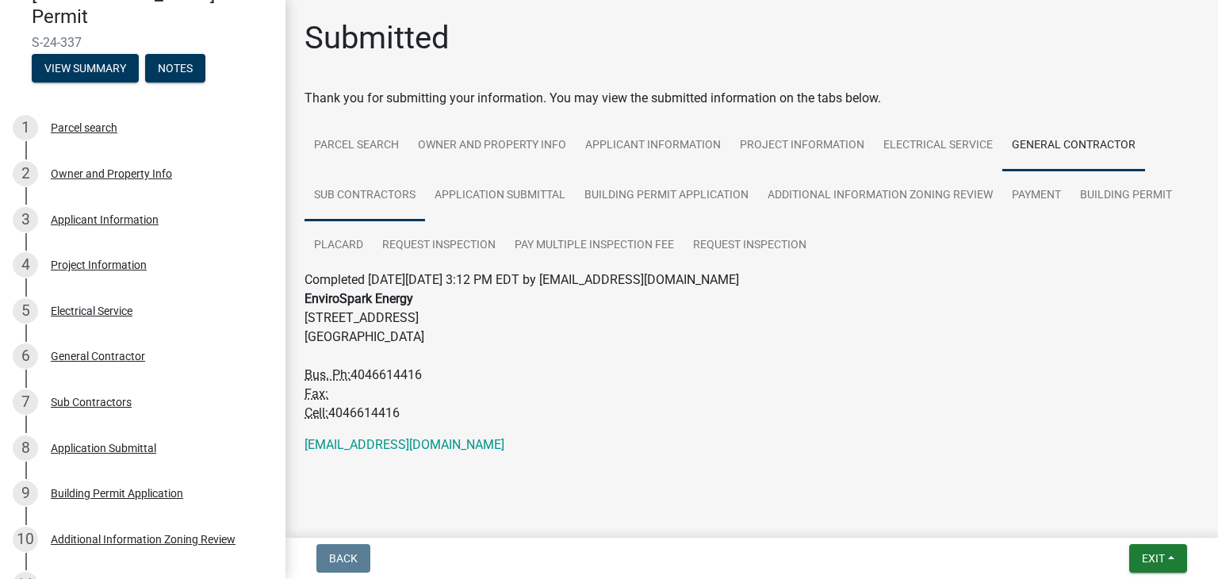
click at [387, 199] on link "Sub Contractors" at bounding box center [364, 195] width 121 height 51
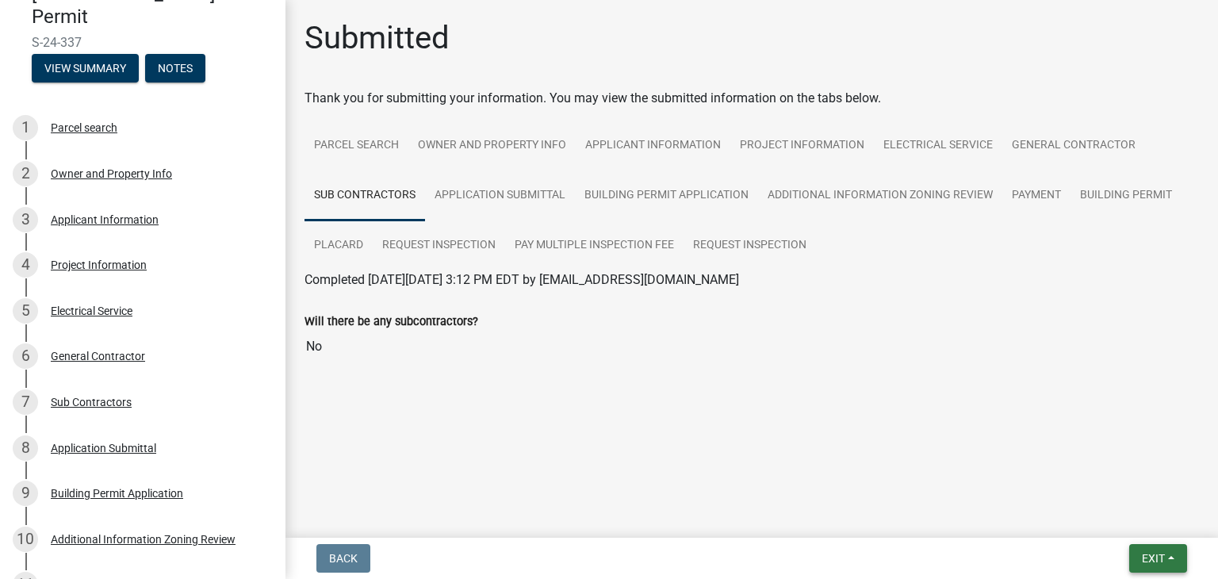
click at [1173, 553] on button "Exit" at bounding box center [1158, 558] width 58 height 29
click at [1097, 508] on button "Save & Exit" at bounding box center [1124, 517] width 127 height 38
